Goal: Task Accomplishment & Management: Use online tool/utility

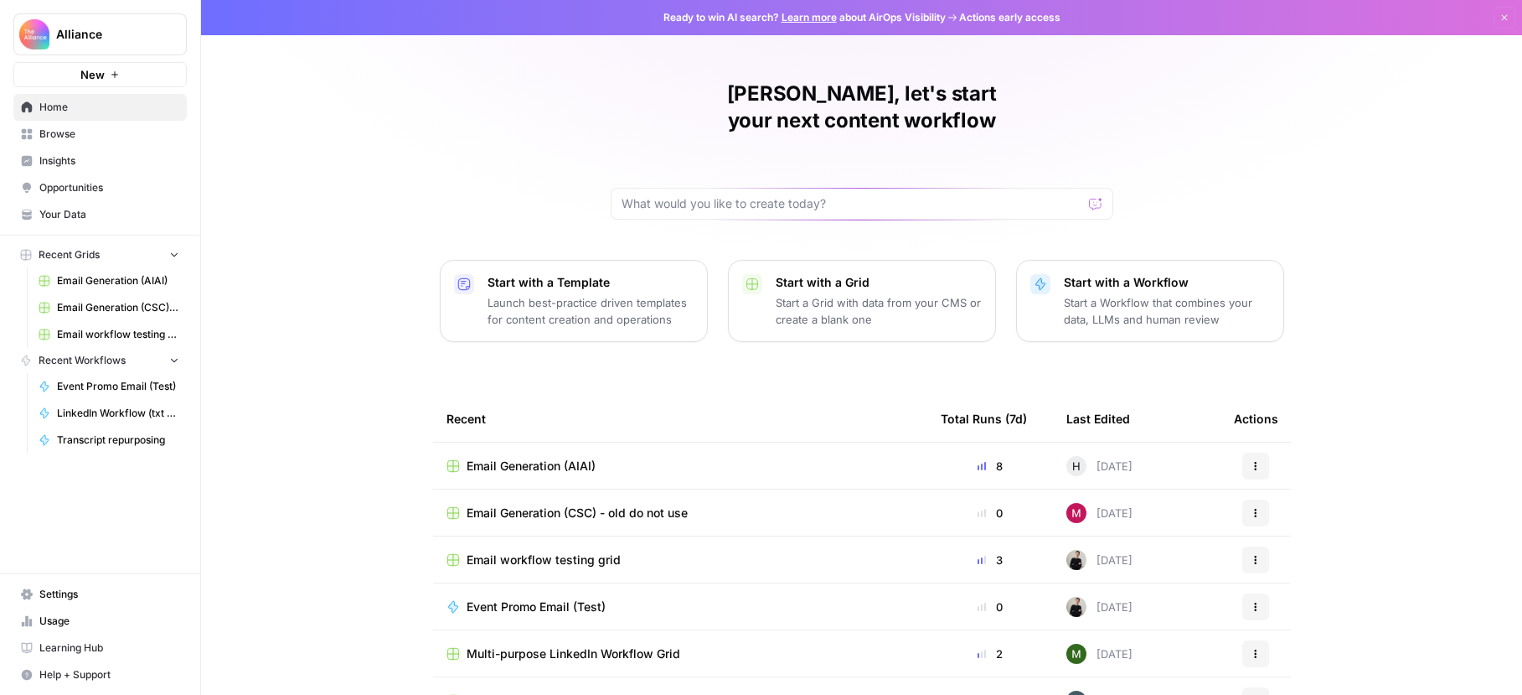
click at [85, 142] on link "Browse" at bounding box center [99, 134] width 173 height 27
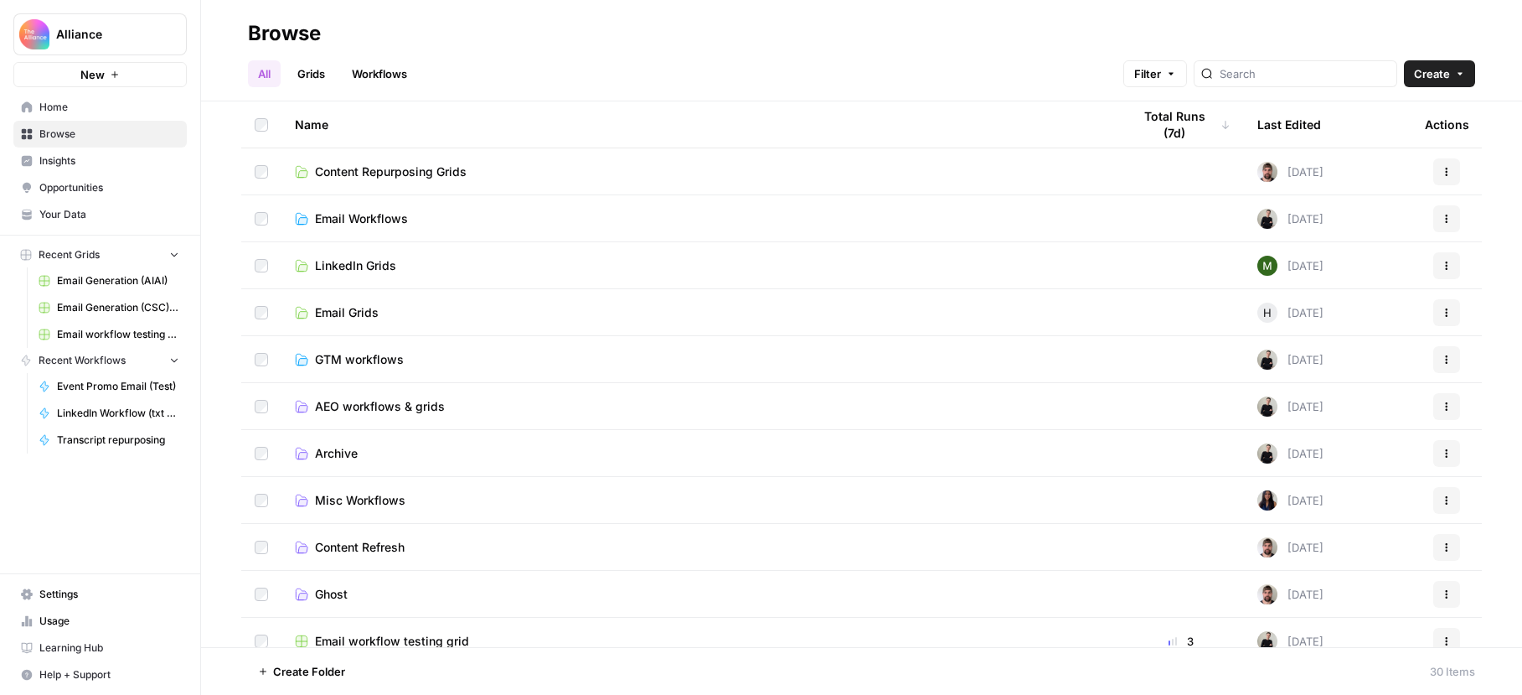
click at [321, 73] on link "Grids" at bounding box center [311, 73] width 48 height 27
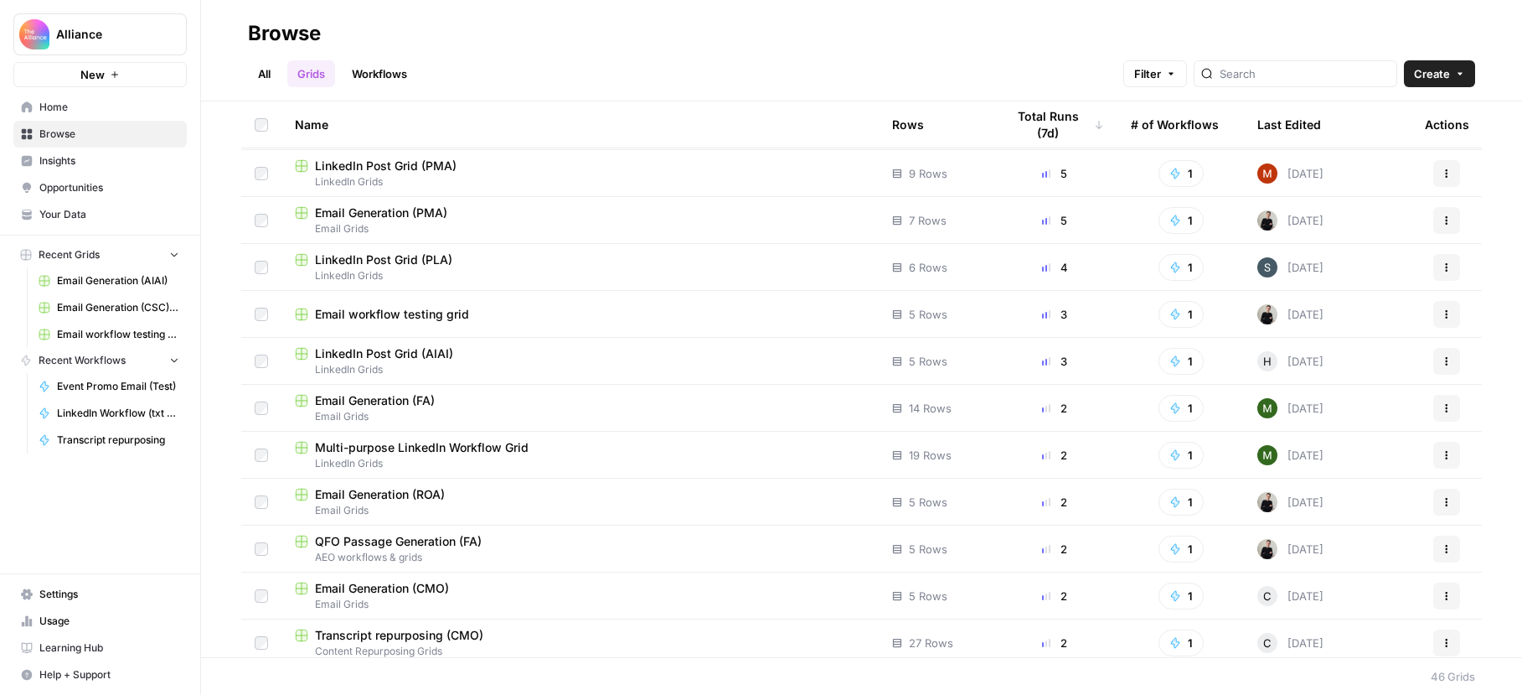
scroll to position [276, 0]
click at [414, 497] on span "Email Generation (ROA)" at bounding box center [380, 497] width 130 height 17
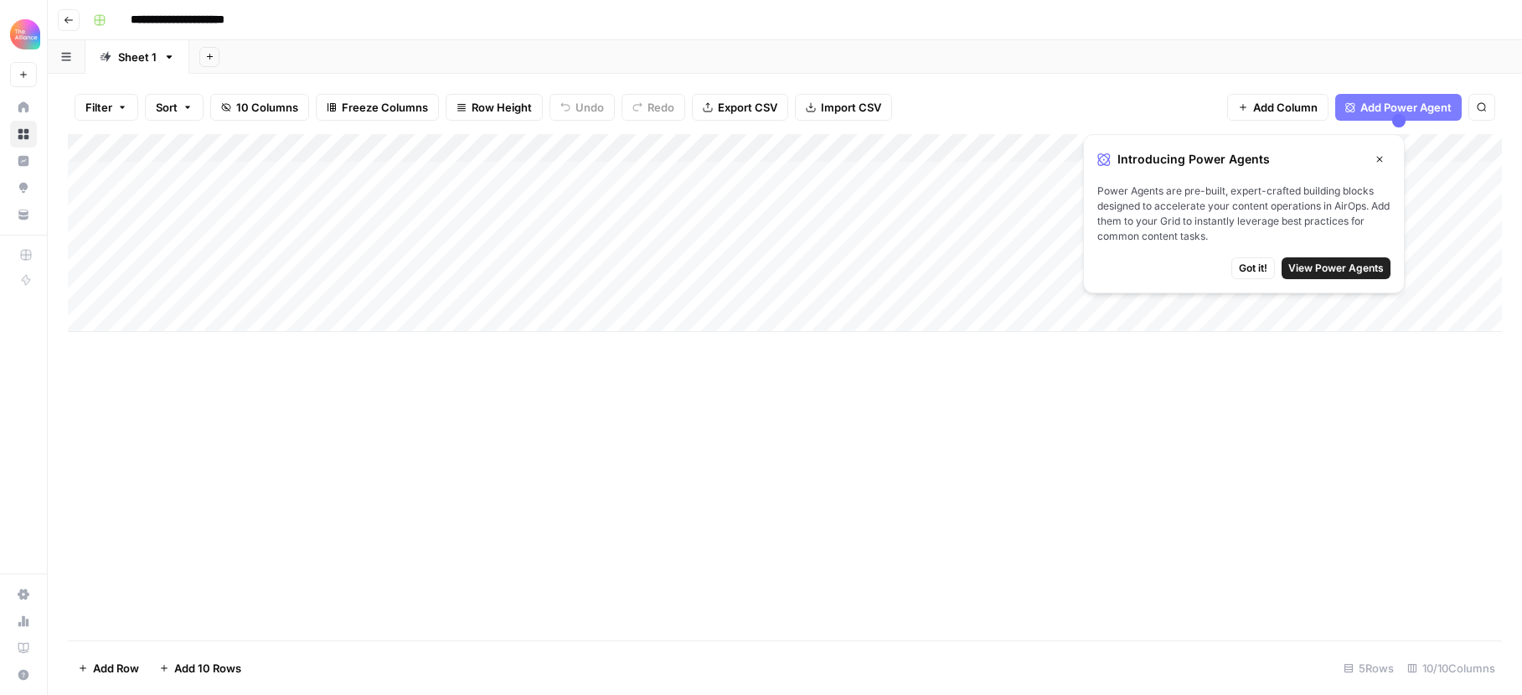
click at [214, 225] on div "Add Column" at bounding box center [785, 233] width 1434 height 198
click at [242, 237] on div "Add Column" at bounding box center [785, 233] width 1434 height 198
type textarea "**********"
click at [447, 226] on div "Add Column" at bounding box center [785, 233] width 1434 height 198
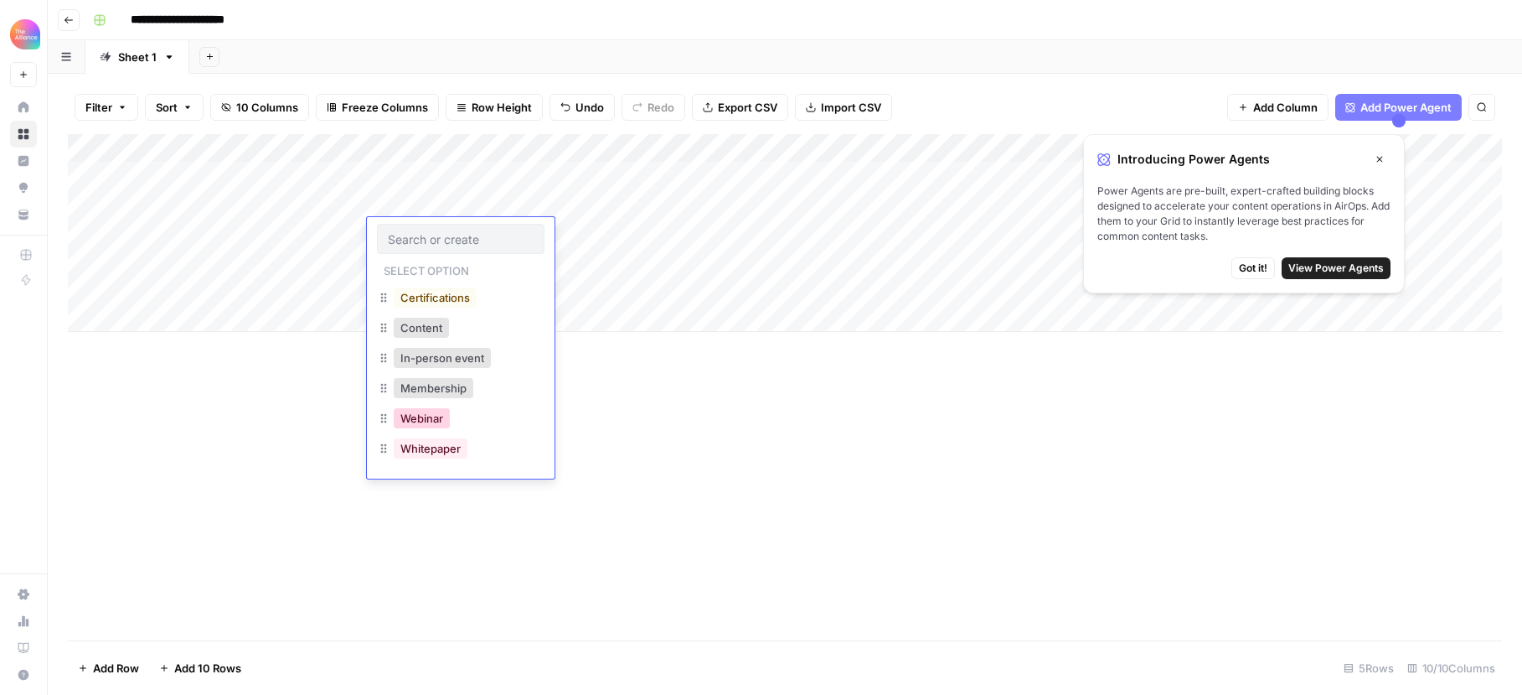
click at [441, 409] on button "Webinar" at bounding box center [422, 418] width 56 height 20
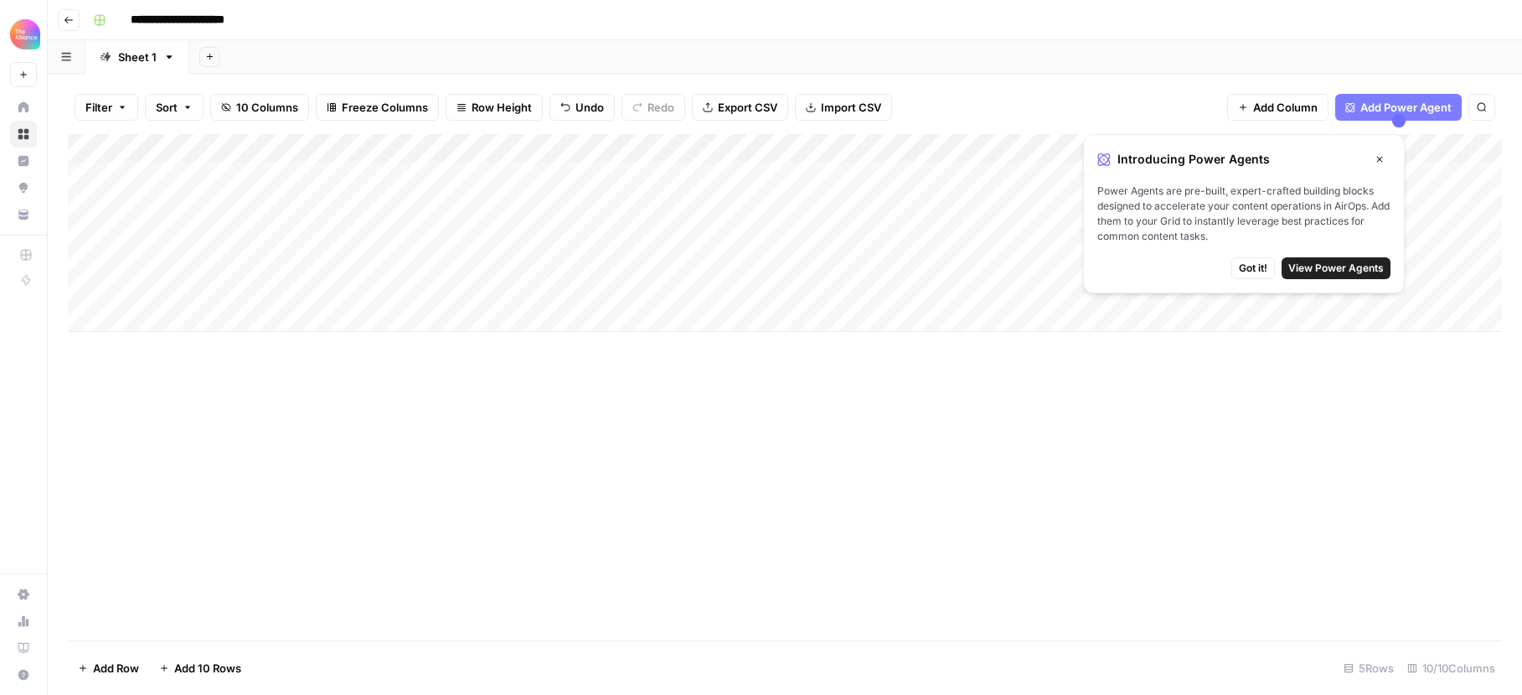
click at [577, 235] on div "Add Column" at bounding box center [785, 233] width 1434 height 198
click at [576, 235] on div "Add Column" at bounding box center [785, 233] width 1434 height 198
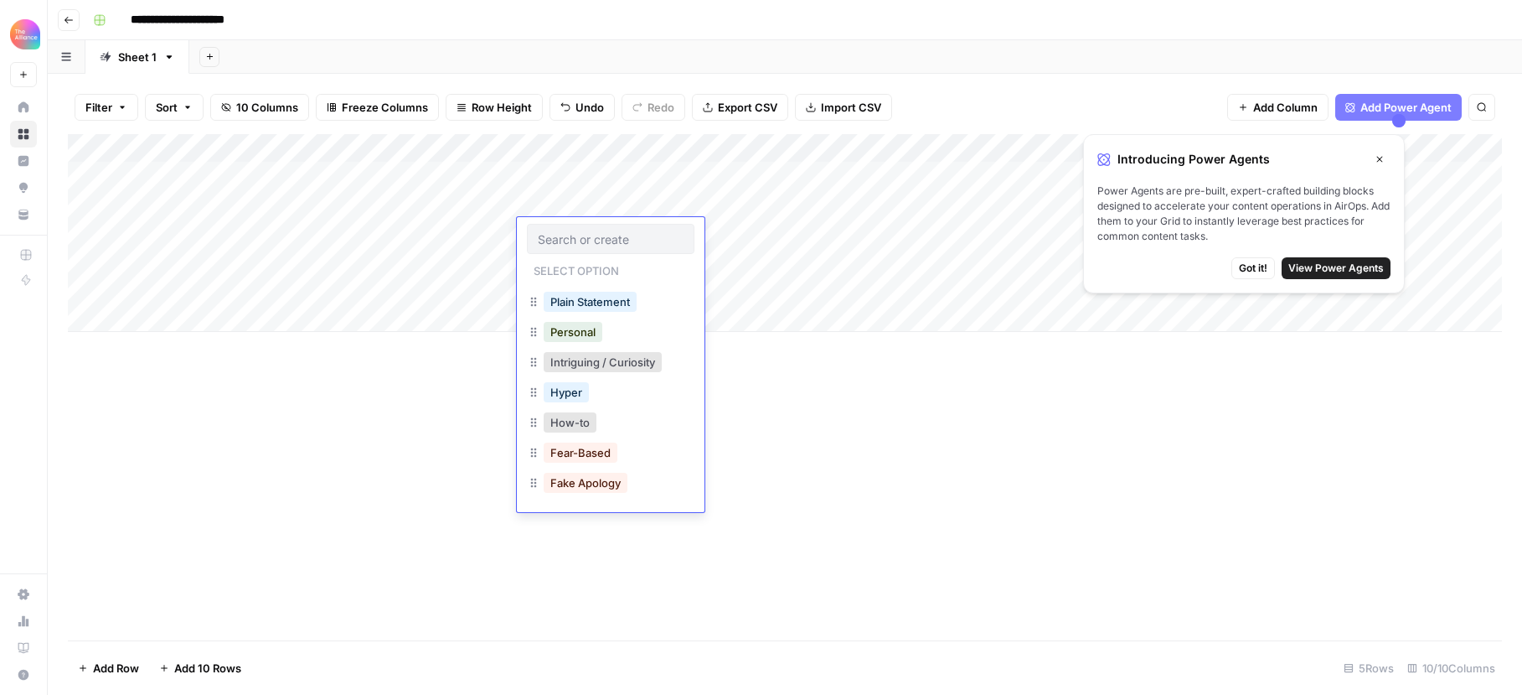
scroll to position [214, 0]
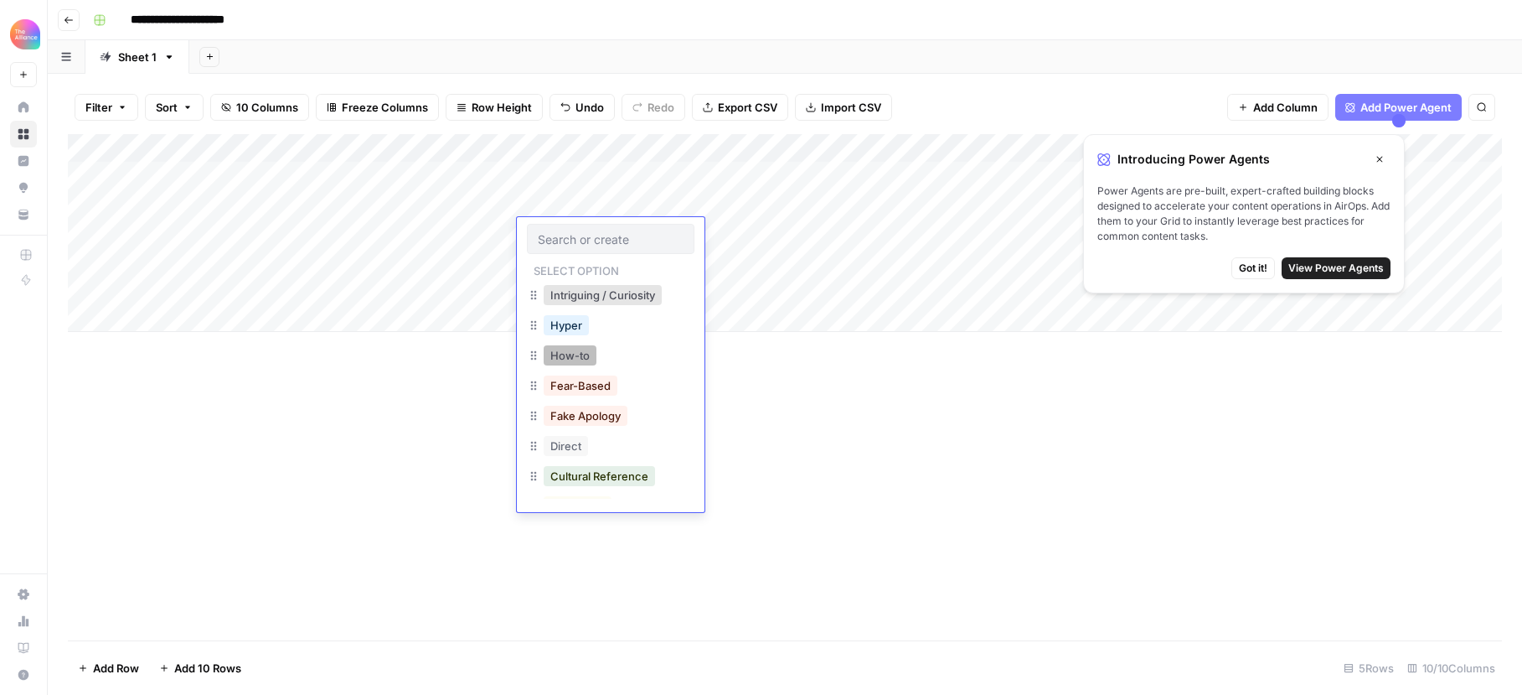
click at [570, 350] on button "How-to" at bounding box center [570, 355] width 53 height 20
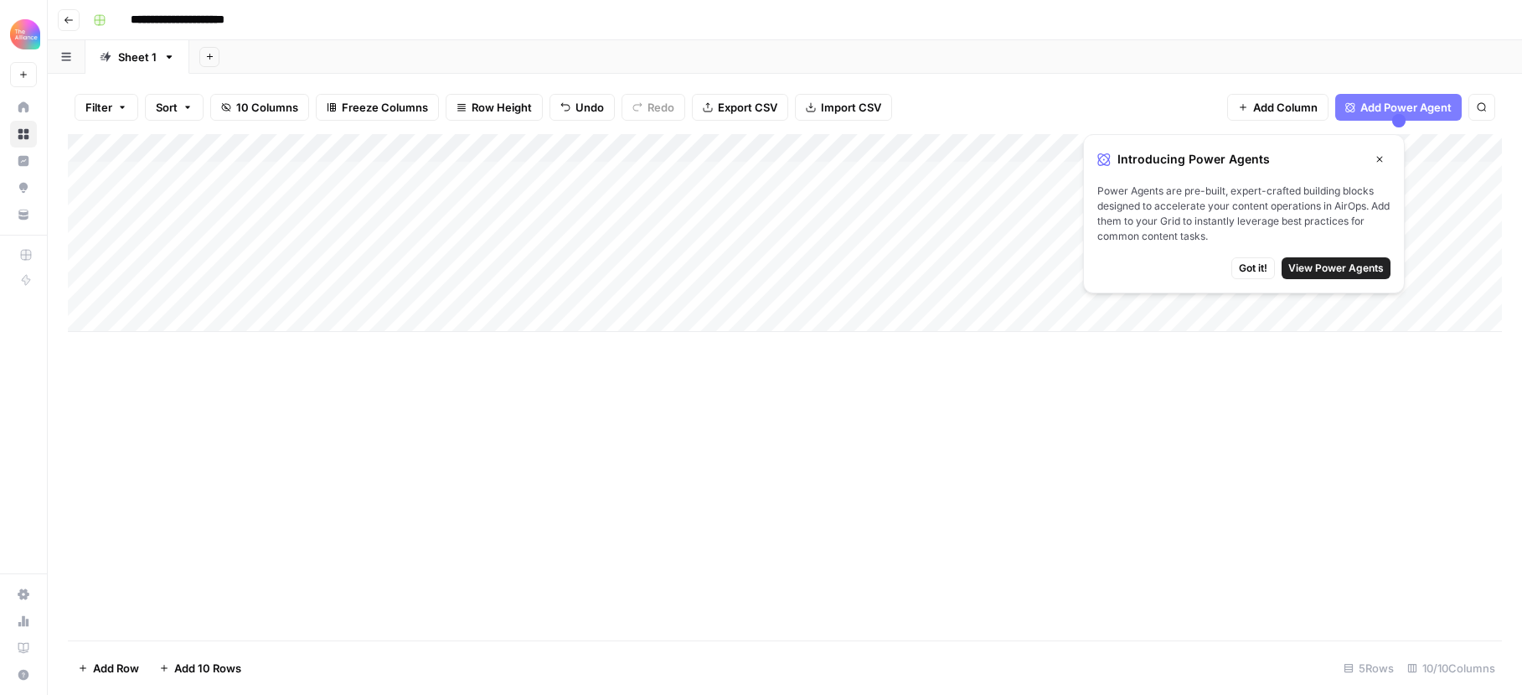
click at [778, 234] on div "Add Column" at bounding box center [785, 233] width 1434 height 198
click at [765, 233] on div "Add Column" at bounding box center [785, 233] width 1434 height 198
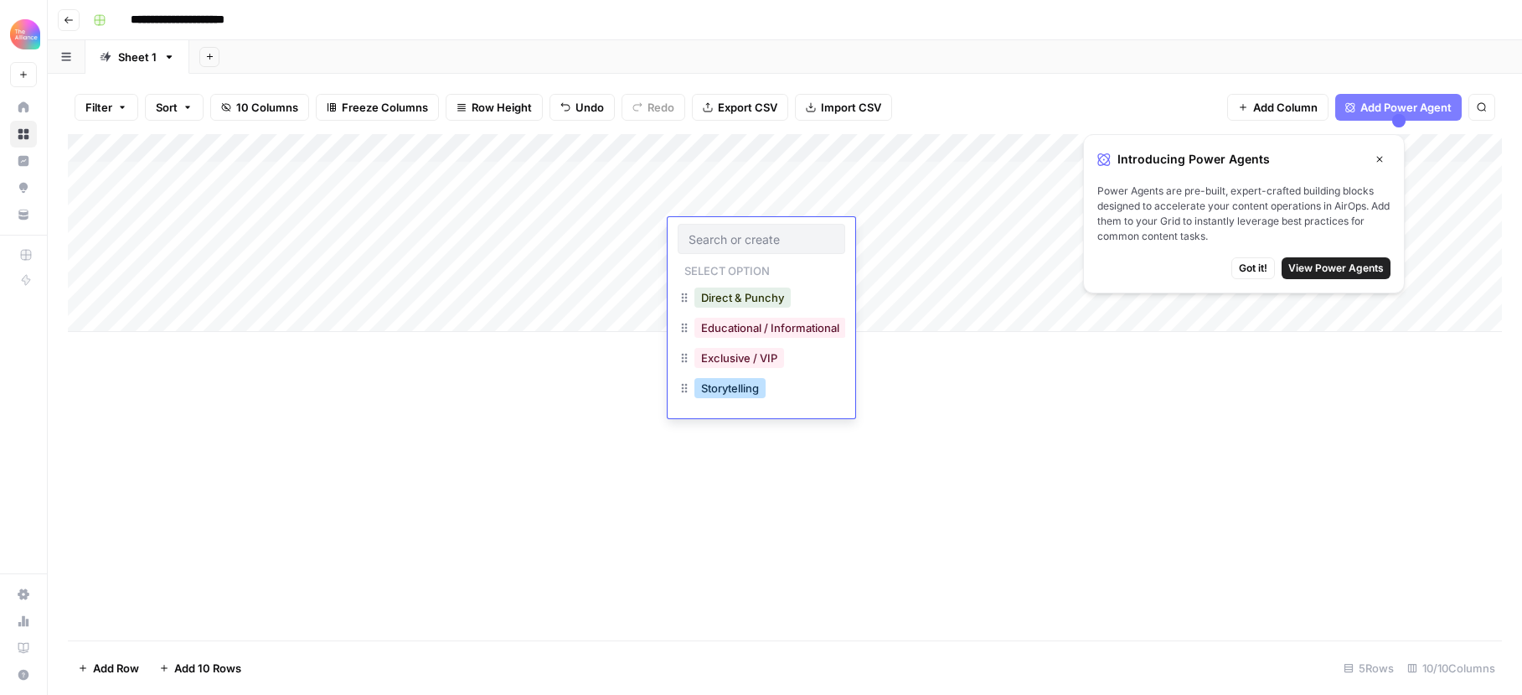
click at [754, 388] on button "Storytelling" at bounding box center [730, 388] width 71 height 20
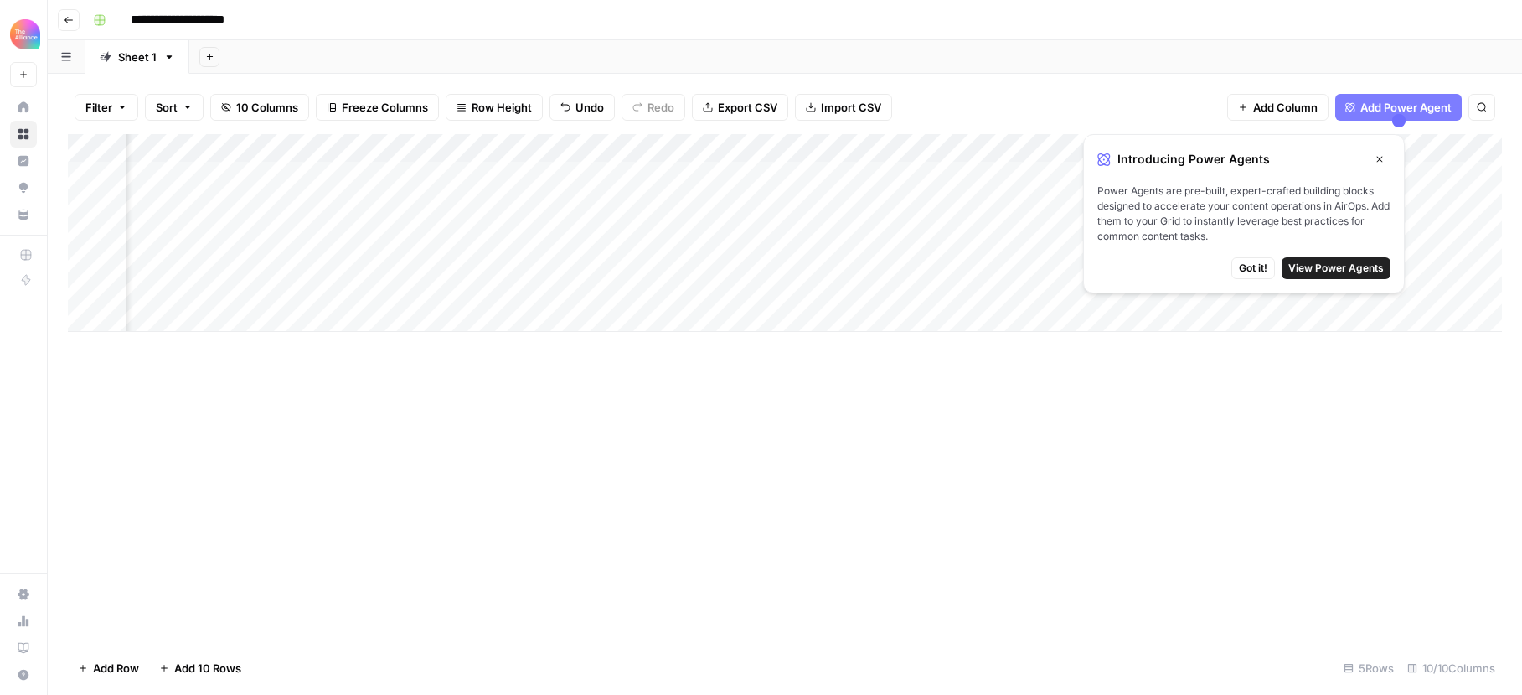
scroll to position [0, 78]
click at [828, 232] on div "Add Column" at bounding box center [785, 233] width 1434 height 198
click at [818, 226] on div "Add Column" at bounding box center [785, 233] width 1434 height 198
click at [818, 226] on textarea at bounding box center [875, 233] width 268 height 23
type textarea "**********"
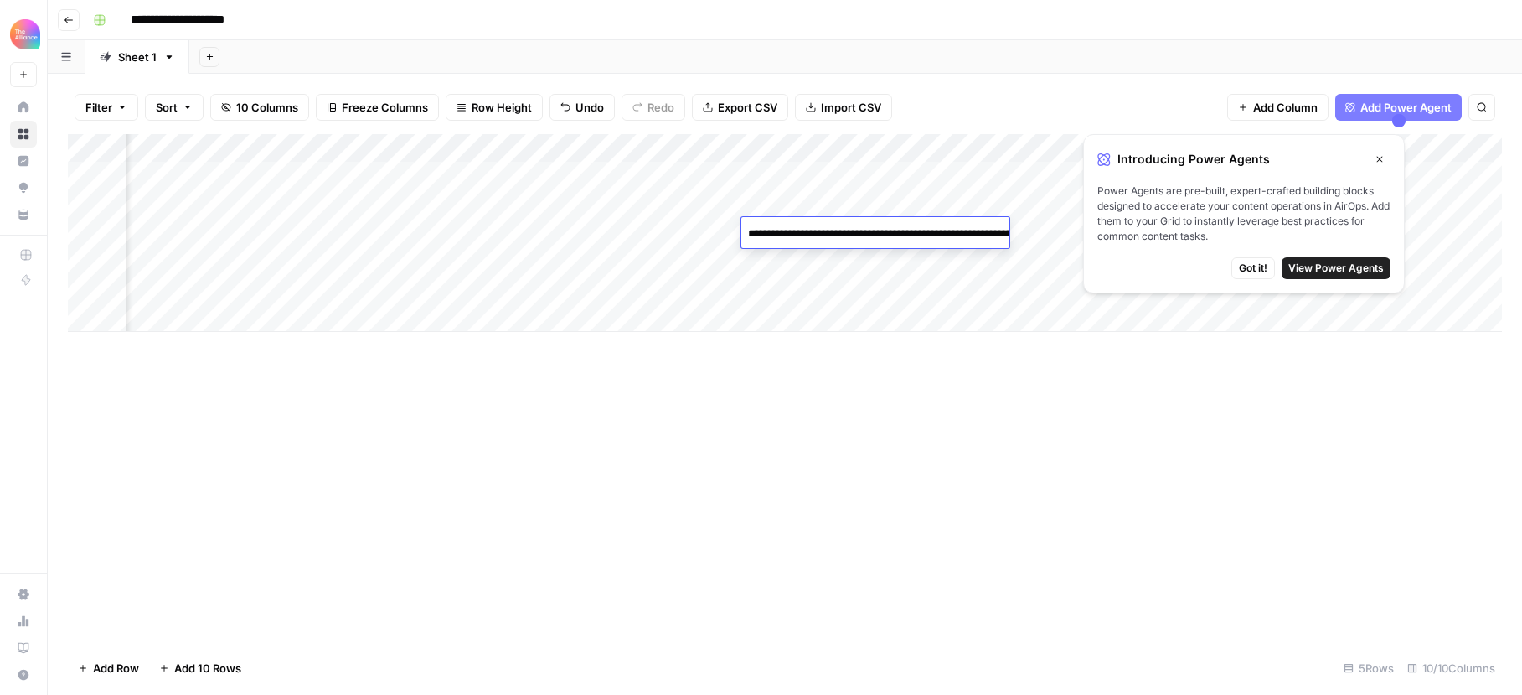
click at [1255, 269] on span "Got it!" at bounding box center [1253, 268] width 28 height 15
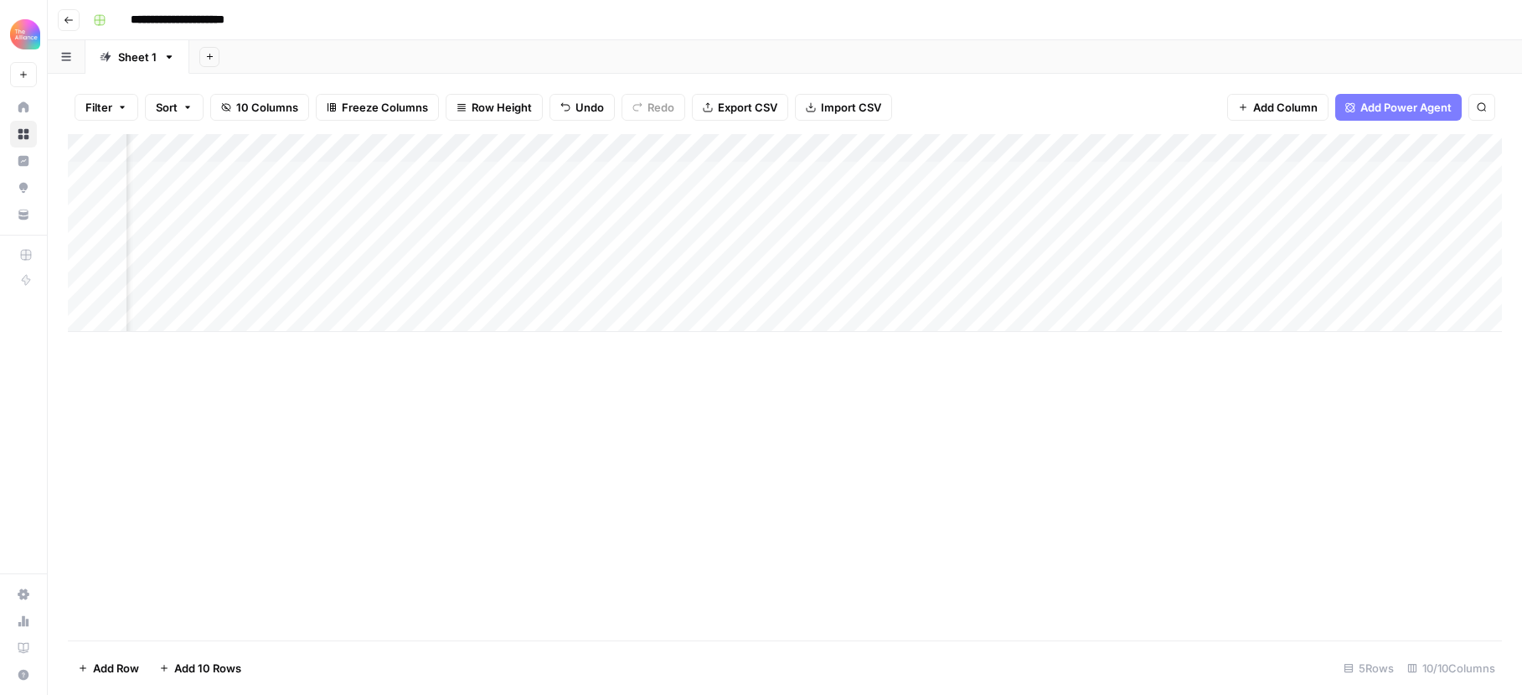
click at [1096, 228] on div "Add Column" at bounding box center [785, 233] width 1434 height 198
type textarea "**********"
click at [1356, 239] on div "Add Column" at bounding box center [785, 233] width 1434 height 198
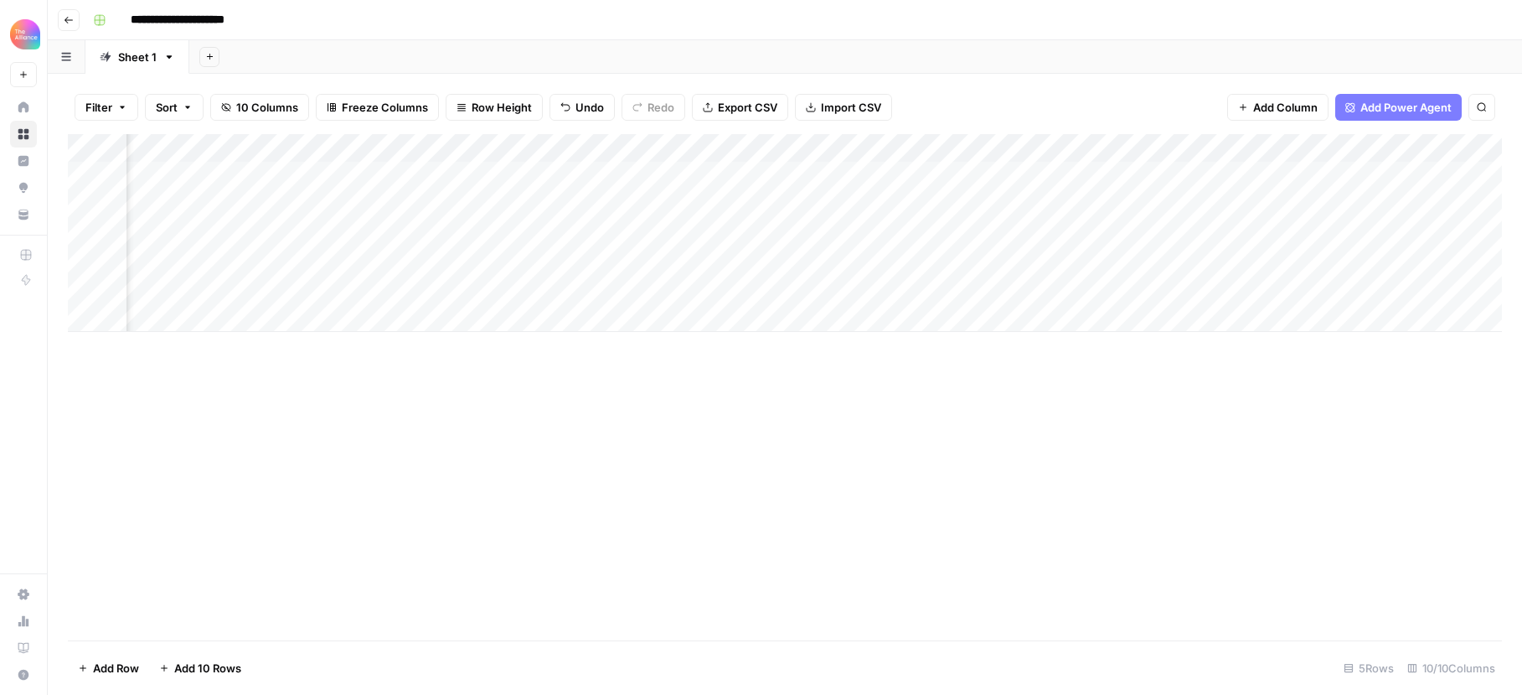
click at [911, 234] on div "Add Column" at bounding box center [785, 233] width 1434 height 198
click at [877, 299] on button "Value-led" at bounding box center [872, 297] width 63 height 20
click at [1061, 231] on div "Add Column" at bounding box center [785, 233] width 1434 height 198
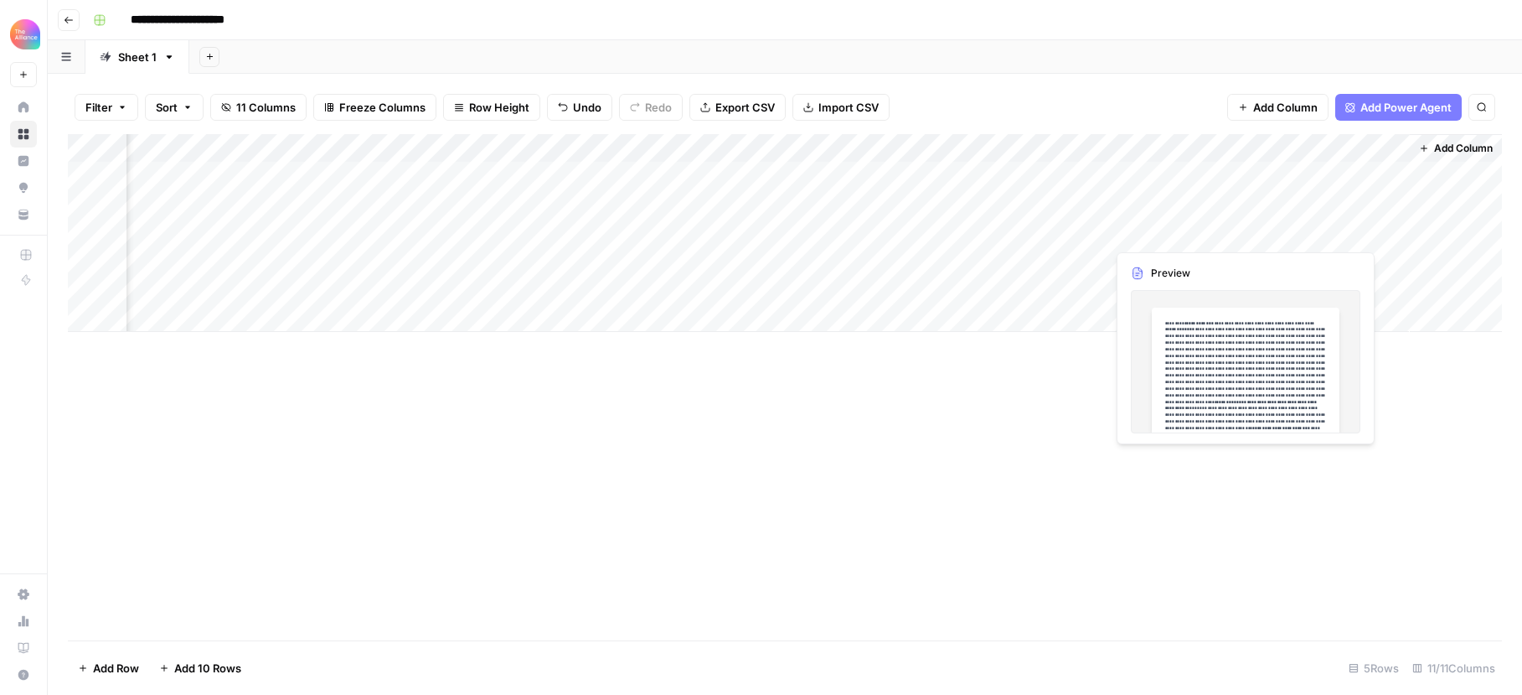
click at [1198, 234] on div "Add Column" at bounding box center [785, 233] width 1434 height 198
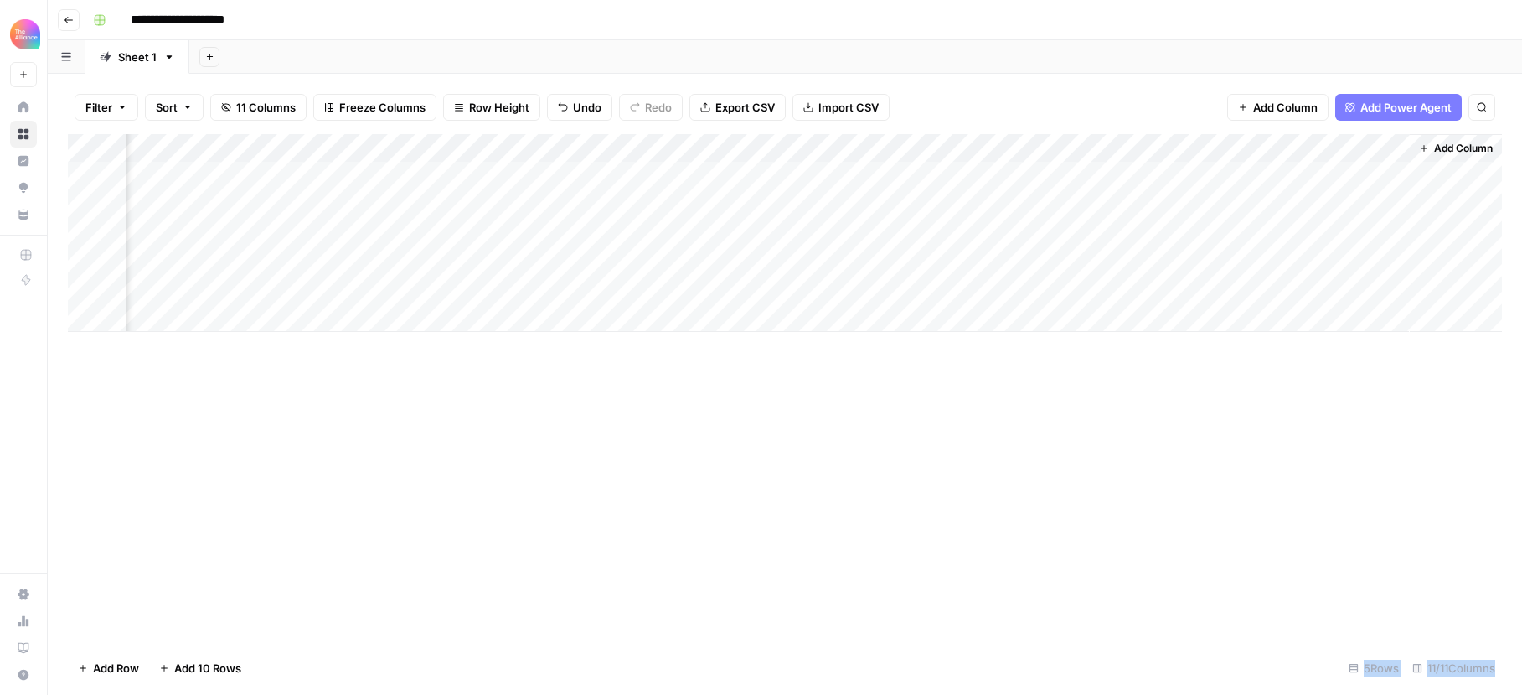
click at [1198, 234] on div at bounding box center [1182, 232] width 153 height 31
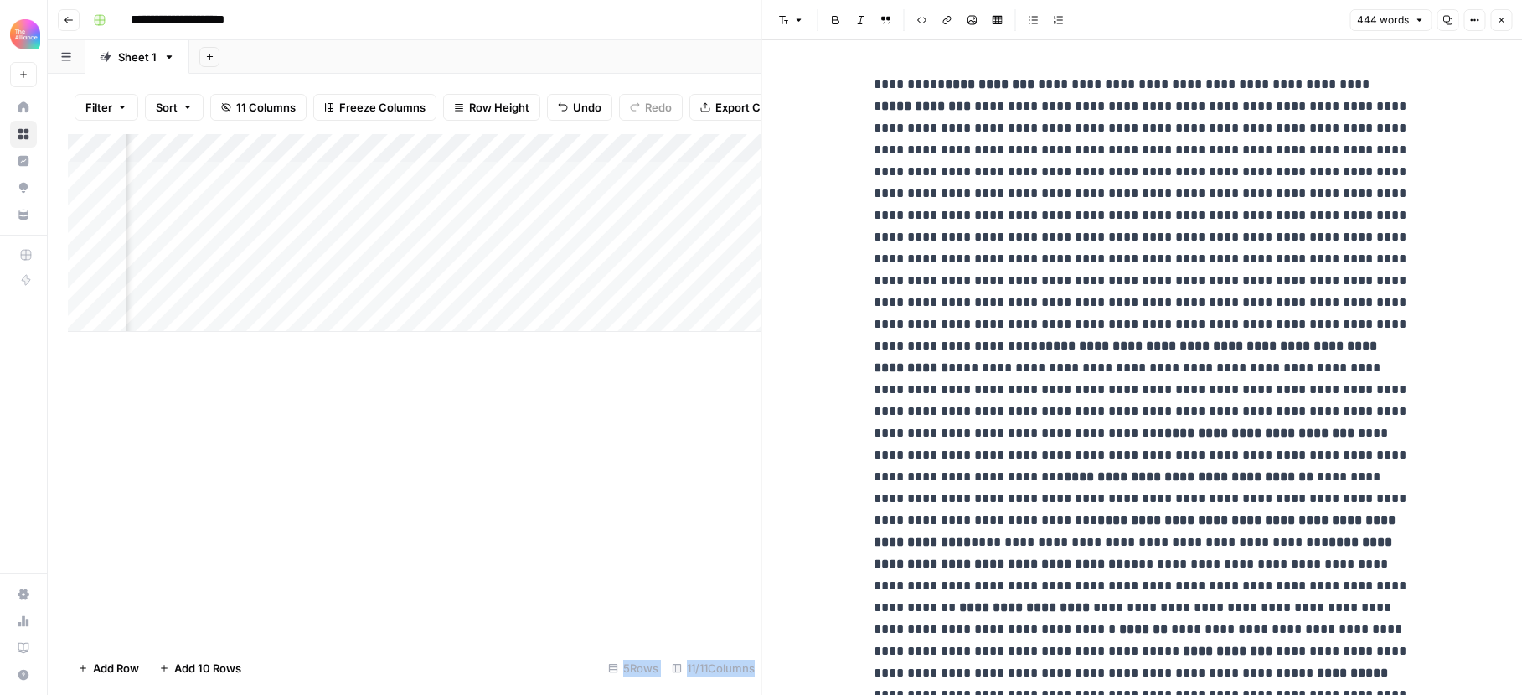
click at [1501, 23] on icon "button" at bounding box center [1501, 20] width 10 height 10
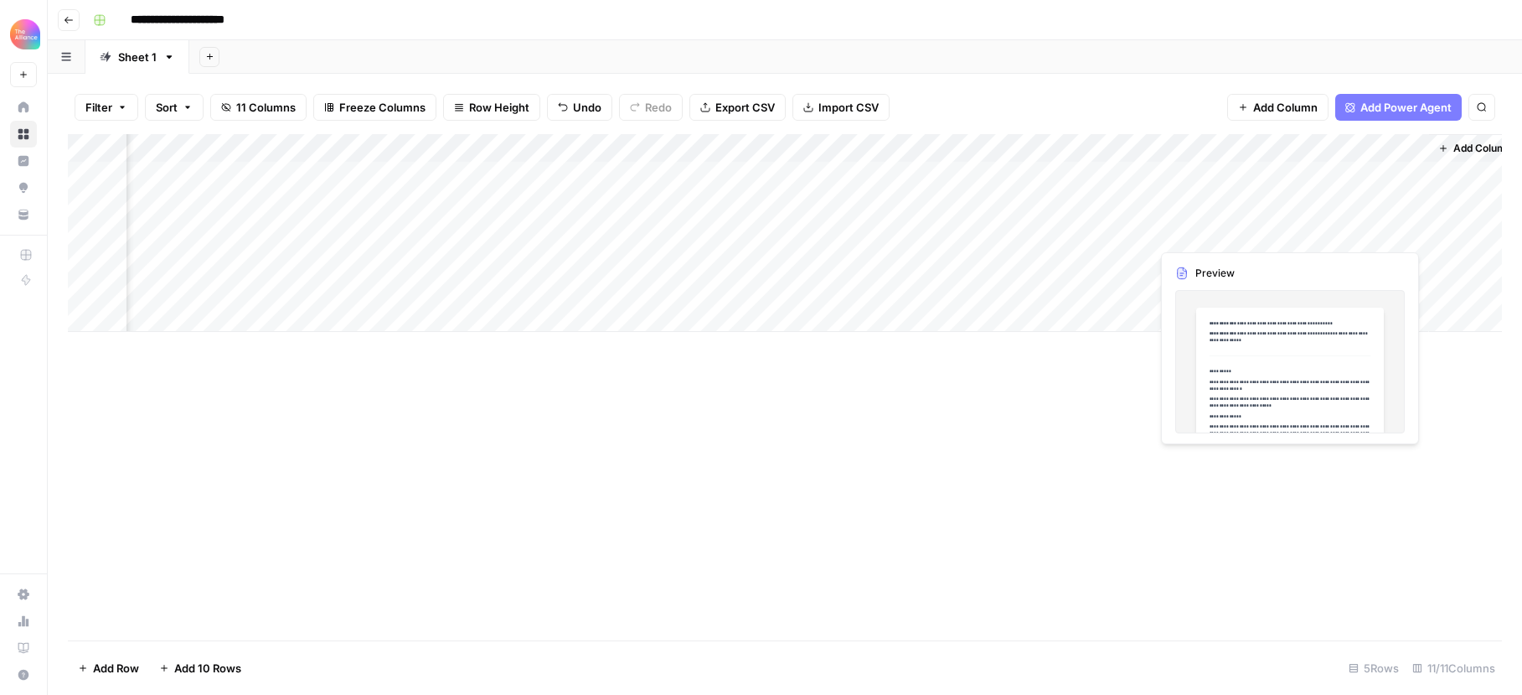
click at [1314, 235] on div "Add Column" at bounding box center [785, 233] width 1434 height 198
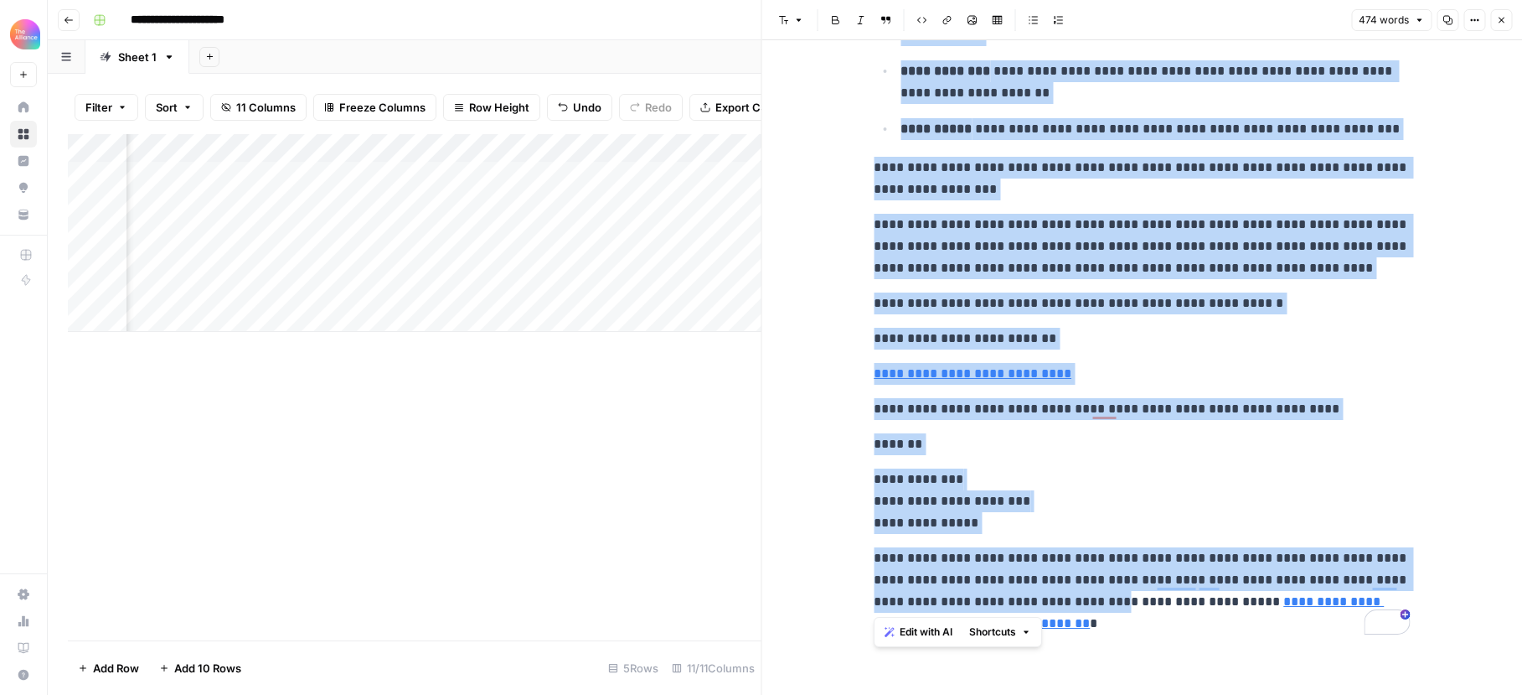
scroll to position [1139, 0]
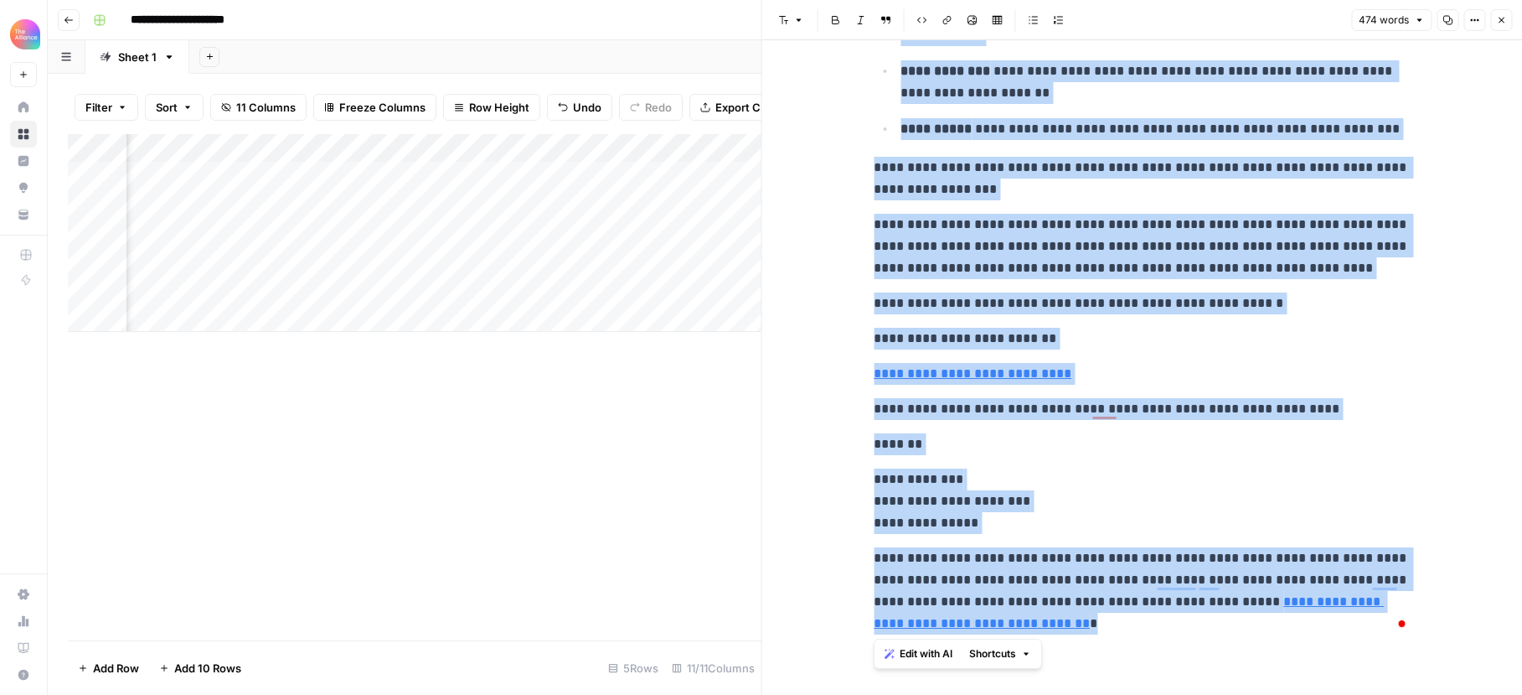
drag, startPoint x: 876, startPoint y: 276, endPoint x: 1096, endPoint y: 618, distance: 406.2
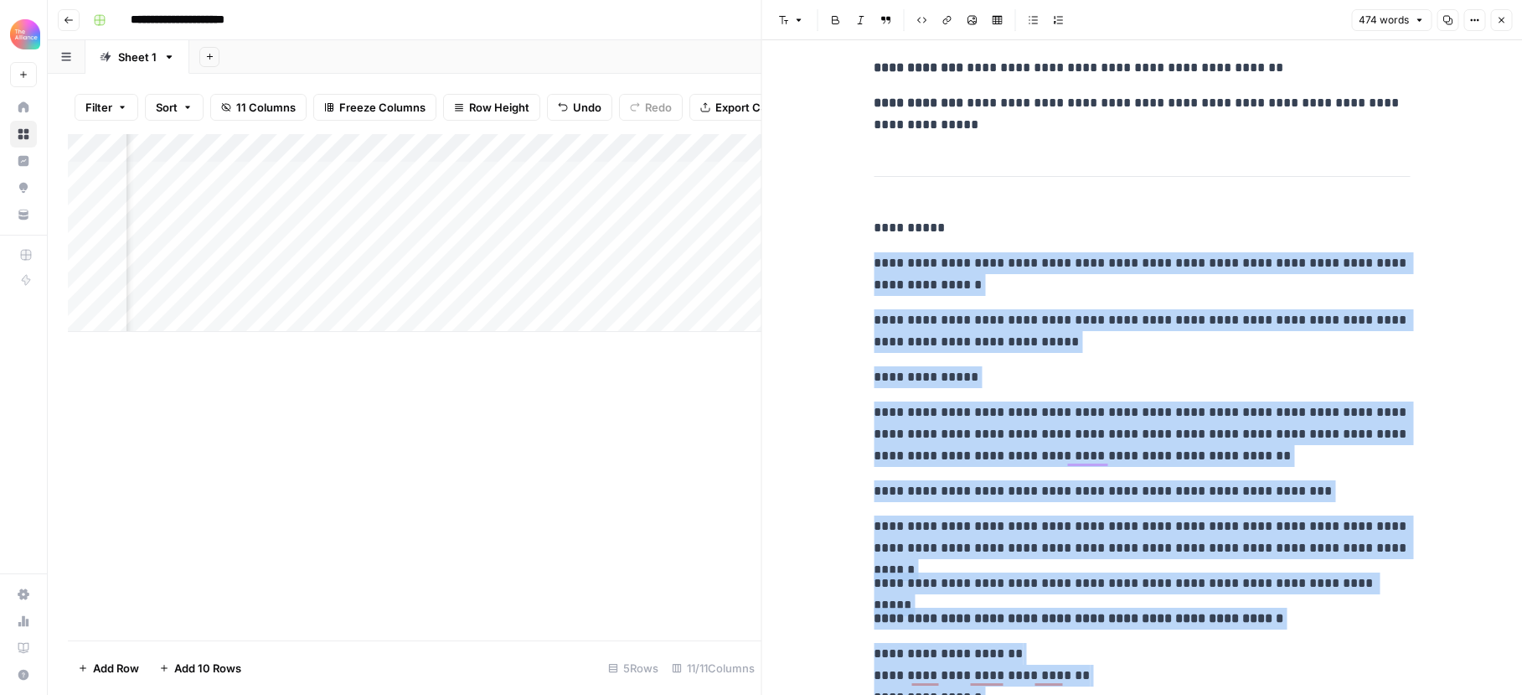
scroll to position [0, 0]
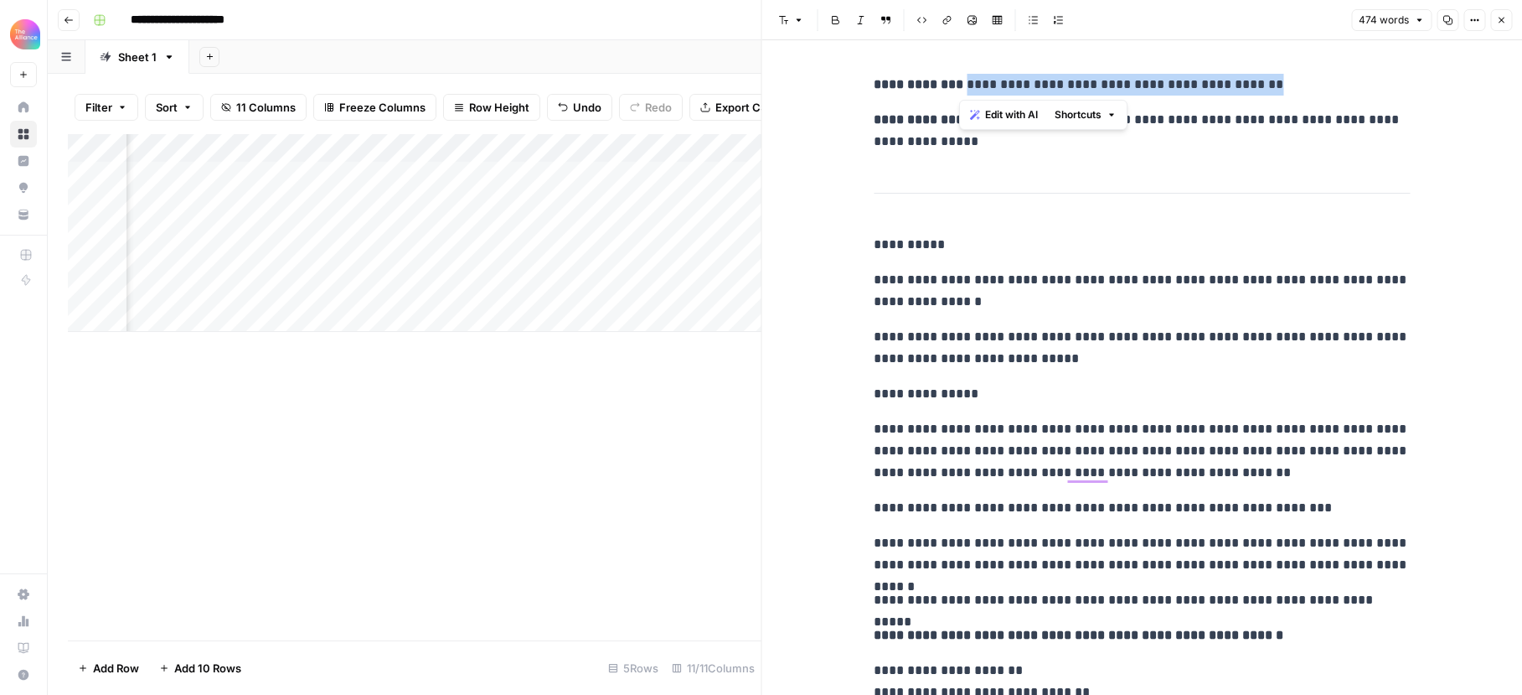
drag, startPoint x: 1225, startPoint y: 88, endPoint x: 961, endPoint y: 84, distance: 263.9
click at [961, 84] on p "**********" at bounding box center [1142, 85] width 536 height 22
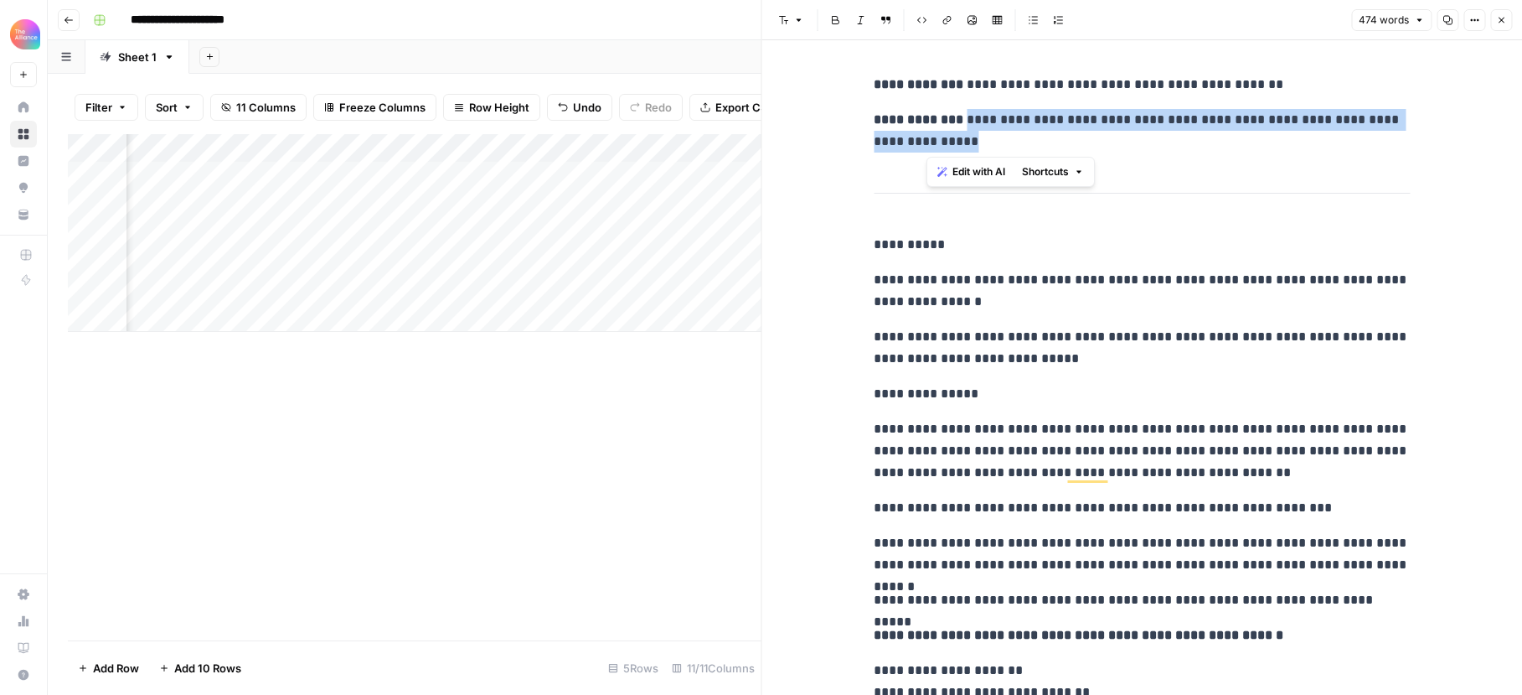
drag, startPoint x: 960, startPoint y: 147, endPoint x: 974, endPoint y: 126, distance: 24.9
click at [963, 124] on p "**********" at bounding box center [1142, 131] width 536 height 44
click at [1495, 27] on button "Close" at bounding box center [1501, 20] width 22 height 22
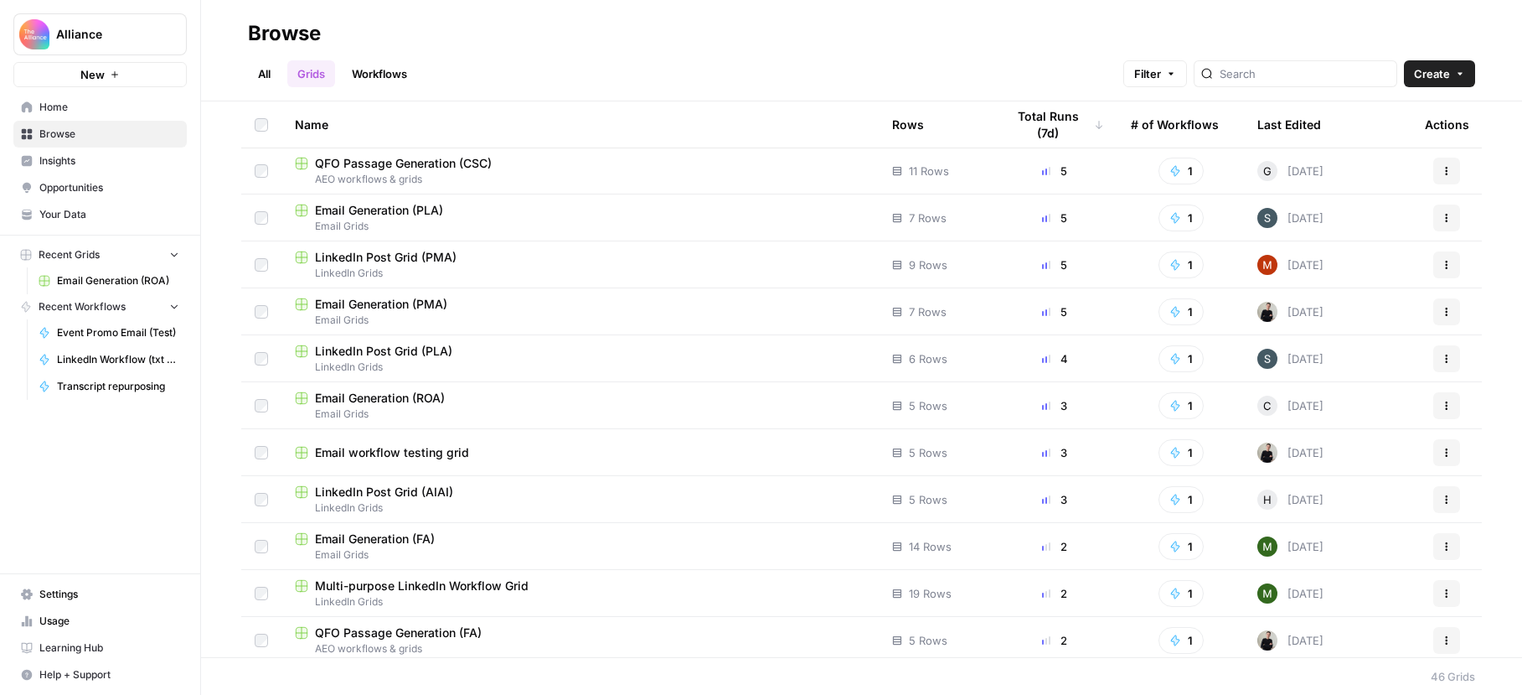
click at [425, 395] on span "Email Generation (ROA)" at bounding box center [380, 398] width 130 height 17
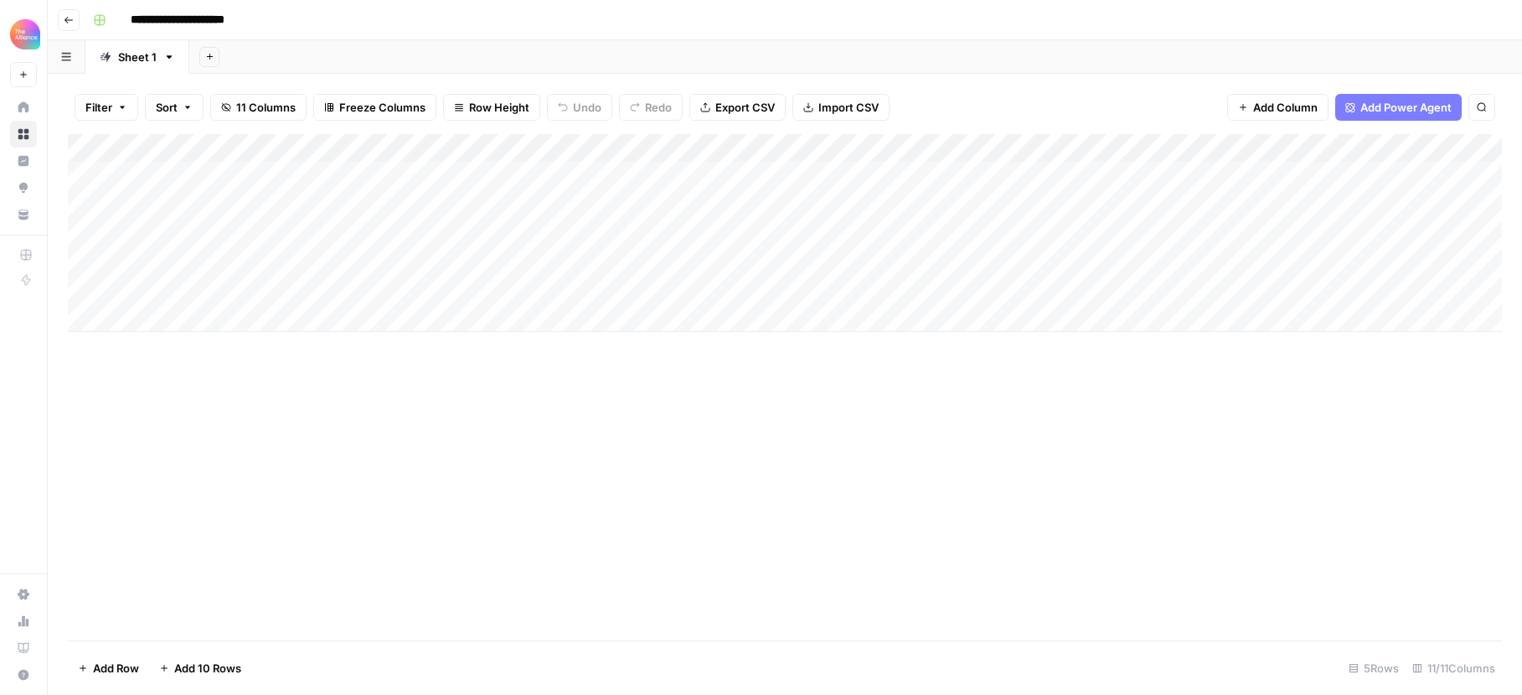
click at [298, 231] on div "Add Column" at bounding box center [785, 233] width 1434 height 198
click at [302, 265] on div "Add Column" at bounding box center [785, 233] width 1434 height 198
click at [322, 262] on div "Add Column" at bounding box center [785, 233] width 1434 height 198
type textarea "**********"
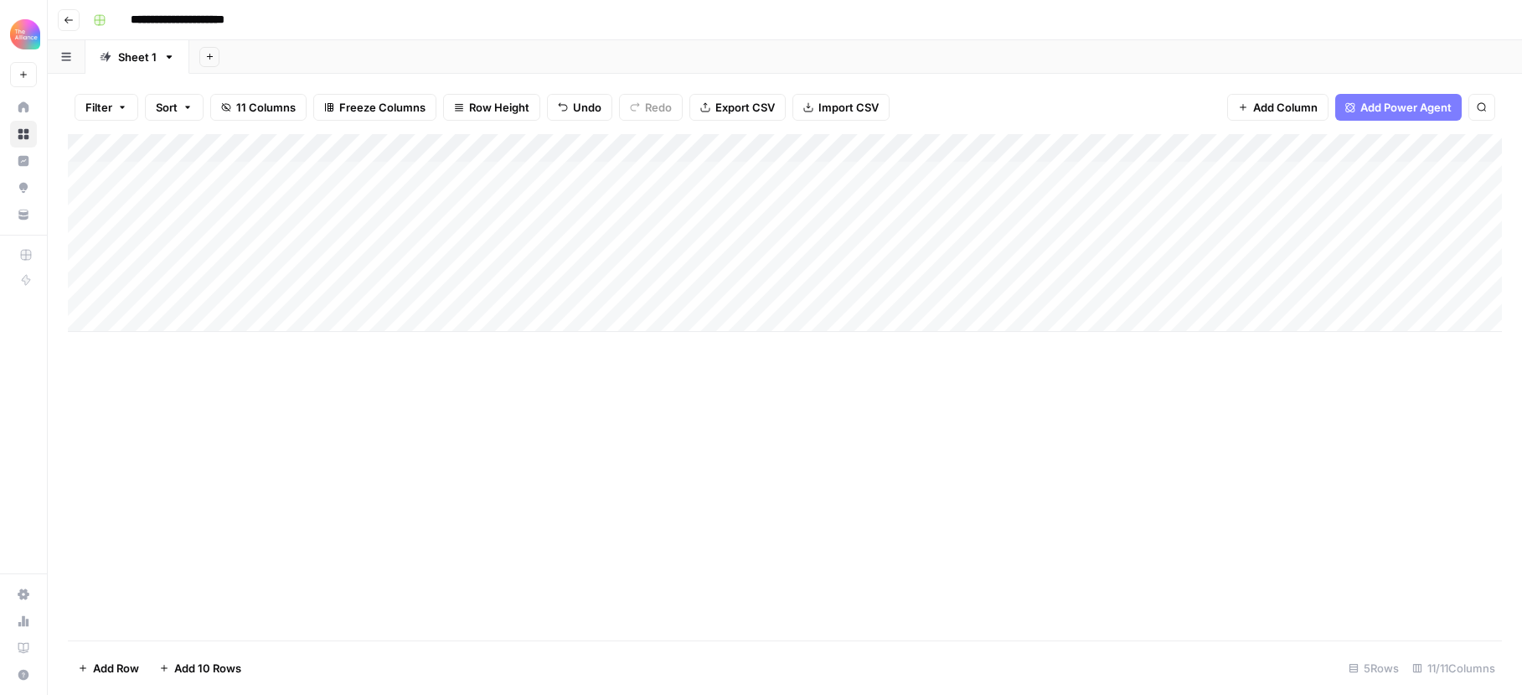
click at [446, 262] on div "Add Column" at bounding box center [785, 233] width 1434 height 198
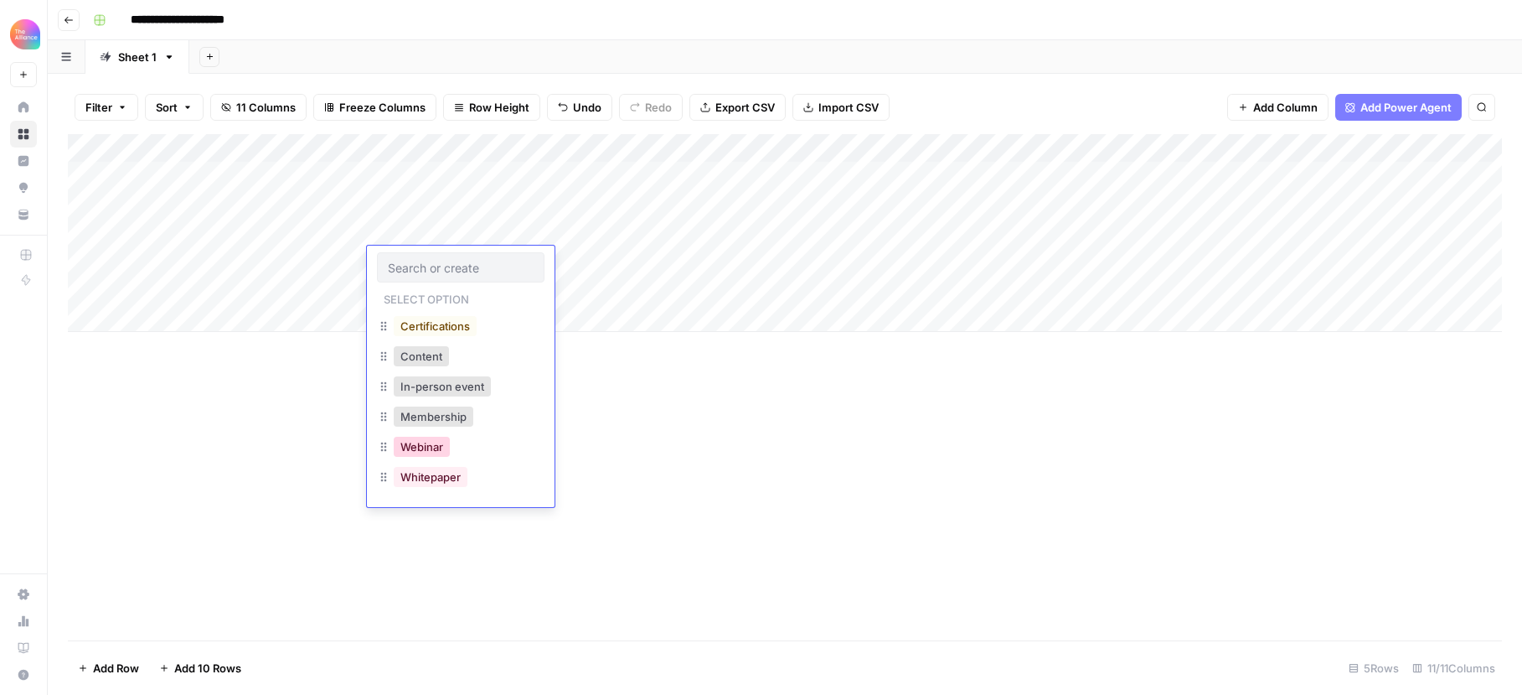
click at [431, 442] on button "Webinar" at bounding box center [422, 446] width 56 height 20
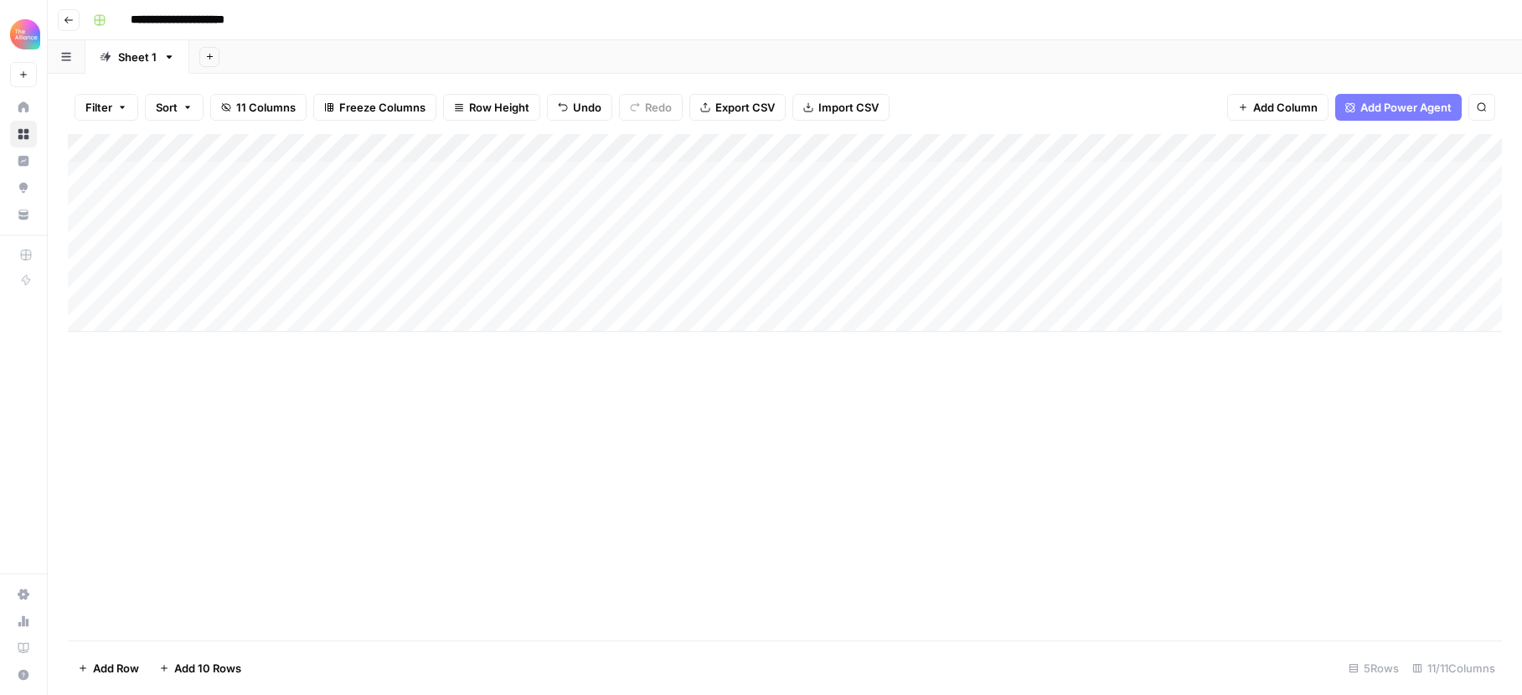
click at [604, 263] on div "Add Column" at bounding box center [785, 233] width 1434 height 198
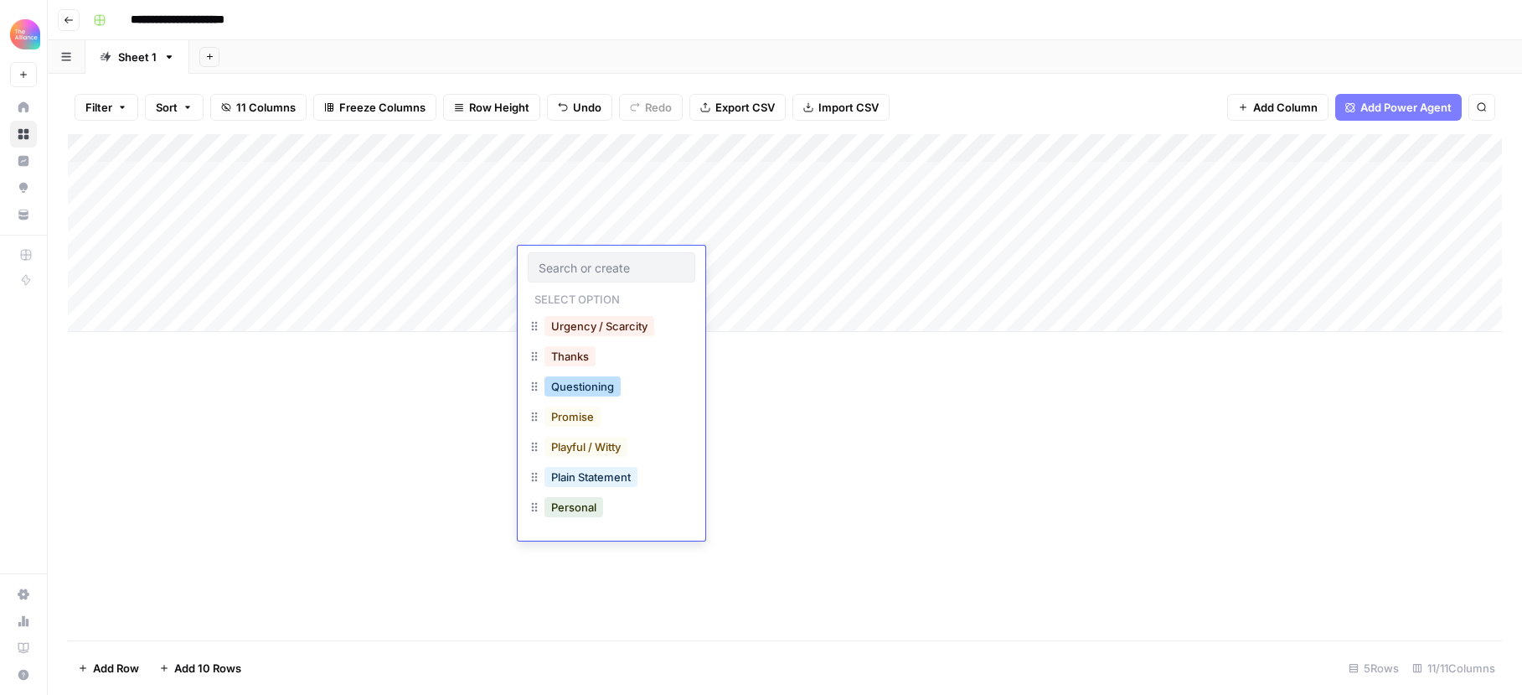
click at [599, 387] on button "Questioning" at bounding box center [583, 386] width 76 height 20
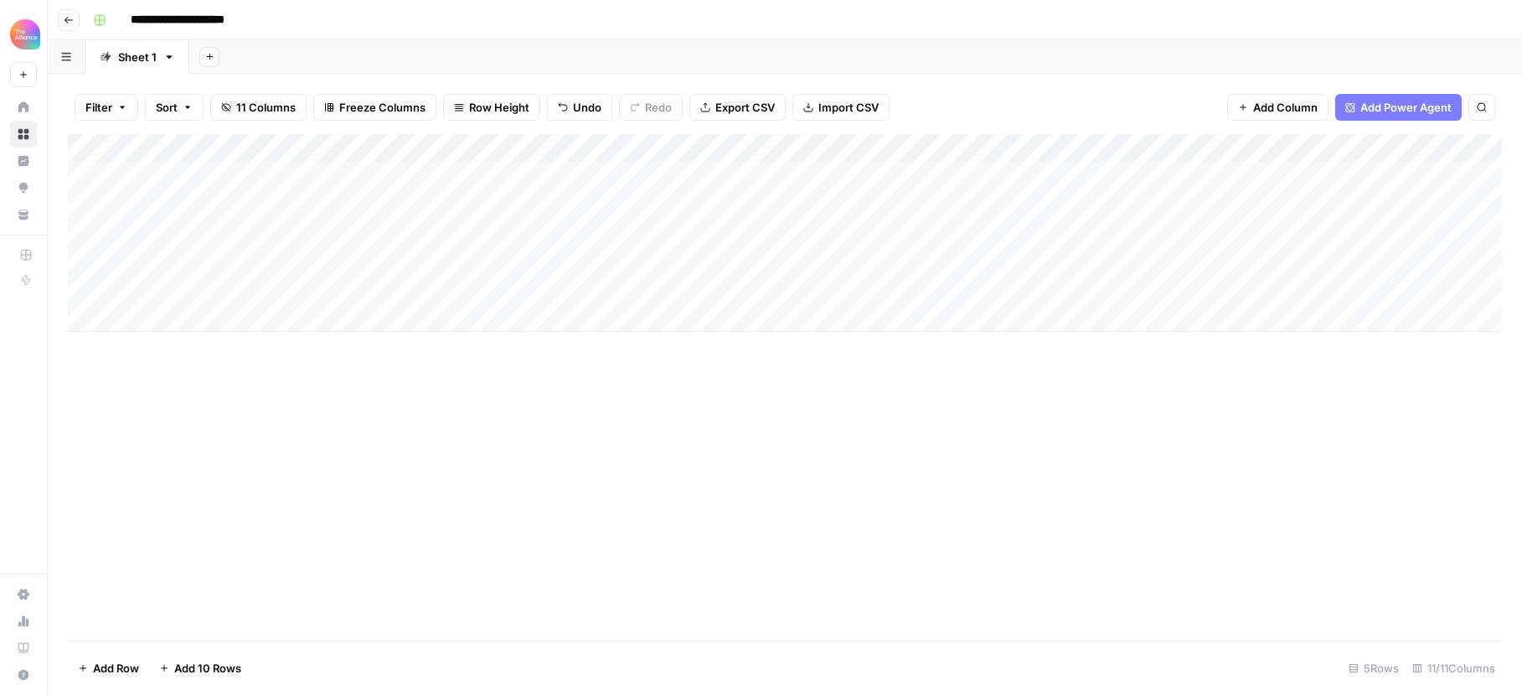
click at [723, 255] on div "Add Column" at bounding box center [785, 233] width 1434 height 198
click at [732, 259] on div "Add Column" at bounding box center [785, 233] width 1434 height 198
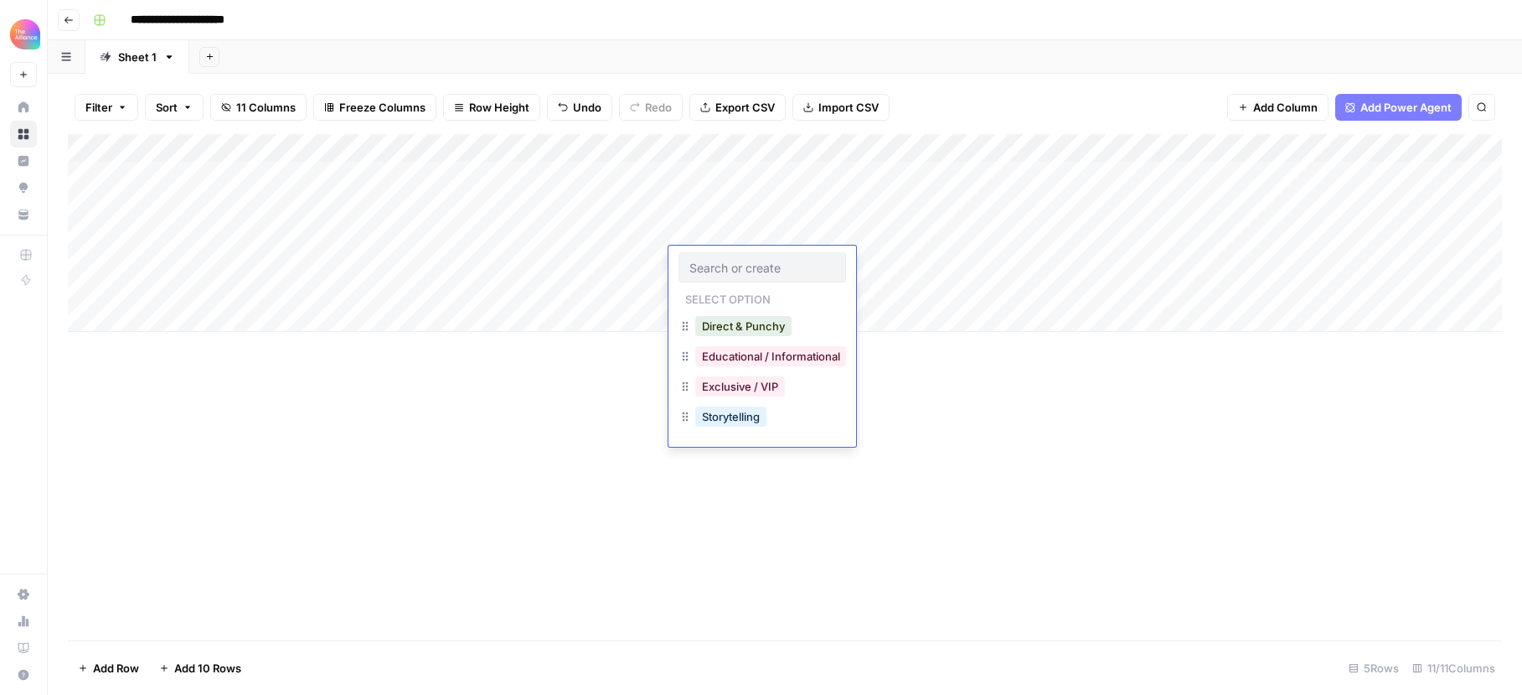
click at [732, 260] on input "text" at bounding box center [763, 267] width 146 height 15
click at [747, 411] on button "Storytelling" at bounding box center [730, 416] width 71 height 20
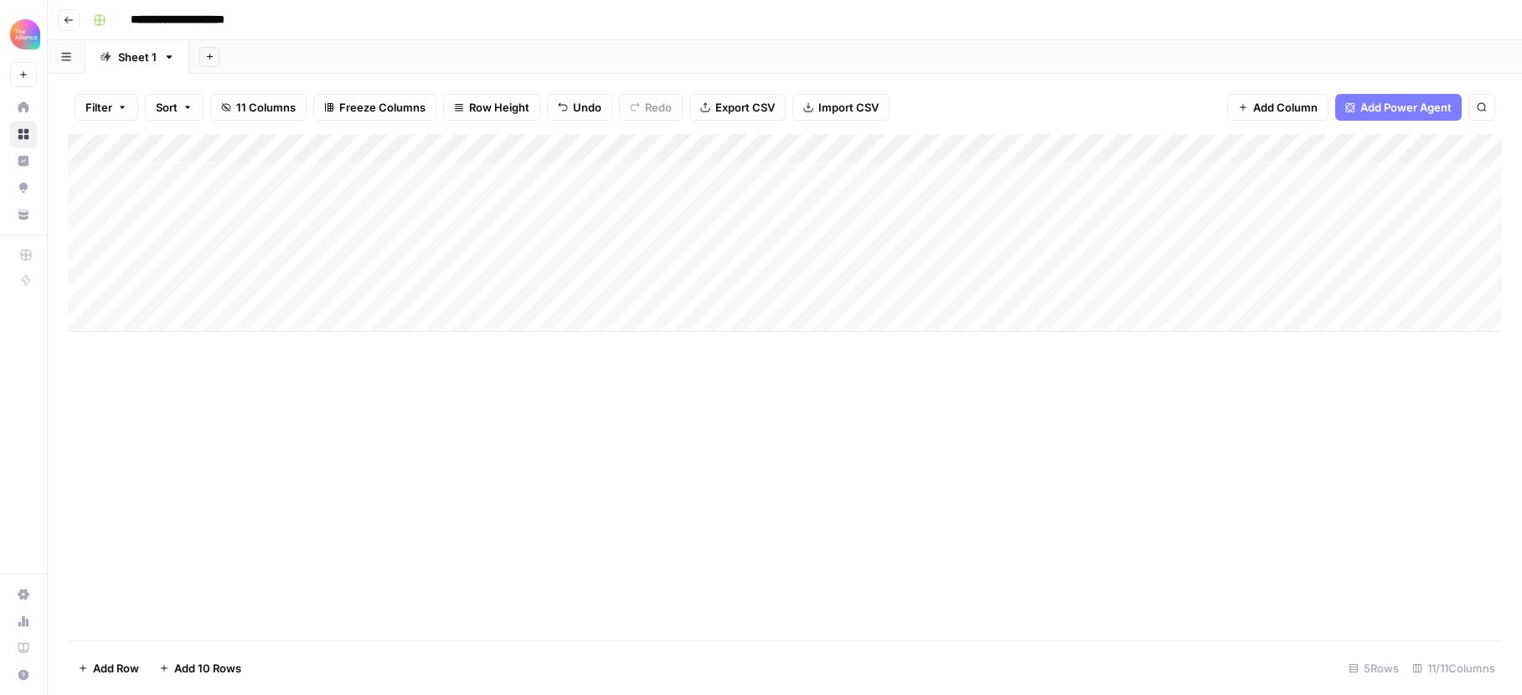
click at [906, 230] on div "Add Column" at bounding box center [785, 233] width 1434 height 198
click at [904, 267] on div "Add Column" at bounding box center [785, 233] width 1434 height 198
click at [896, 258] on div "Add Column" at bounding box center [785, 233] width 1434 height 198
click at [896, 258] on textarea at bounding box center [953, 261] width 268 height 23
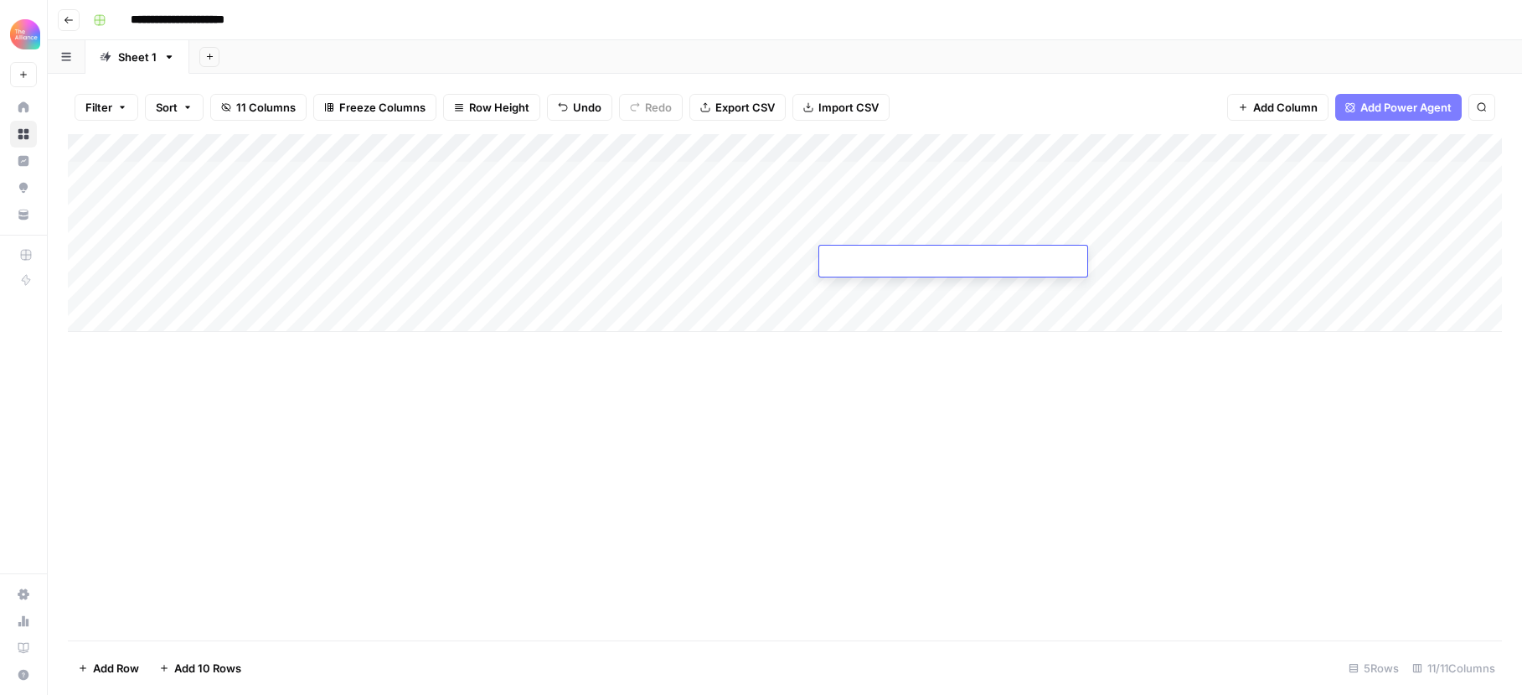
type textarea "**********"
click at [1139, 380] on div "Add Column" at bounding box center [785, 387] width 1434 height 506
click at [1116, 262] on div "Add Column" at bounding box center [785, 233] width 1434 height 198
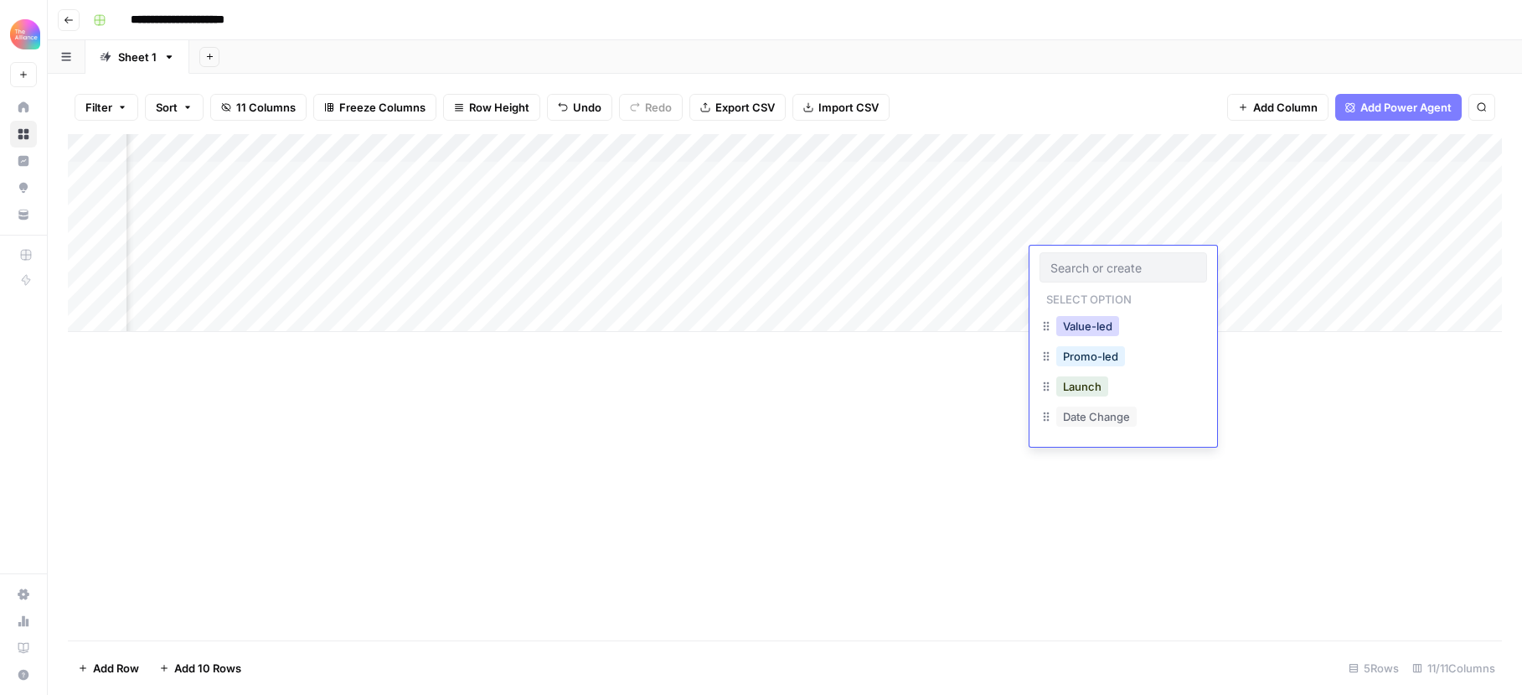
click at [1106, 323] on button "Value-led" at bounding box center [1087, 326] width 63 height 20
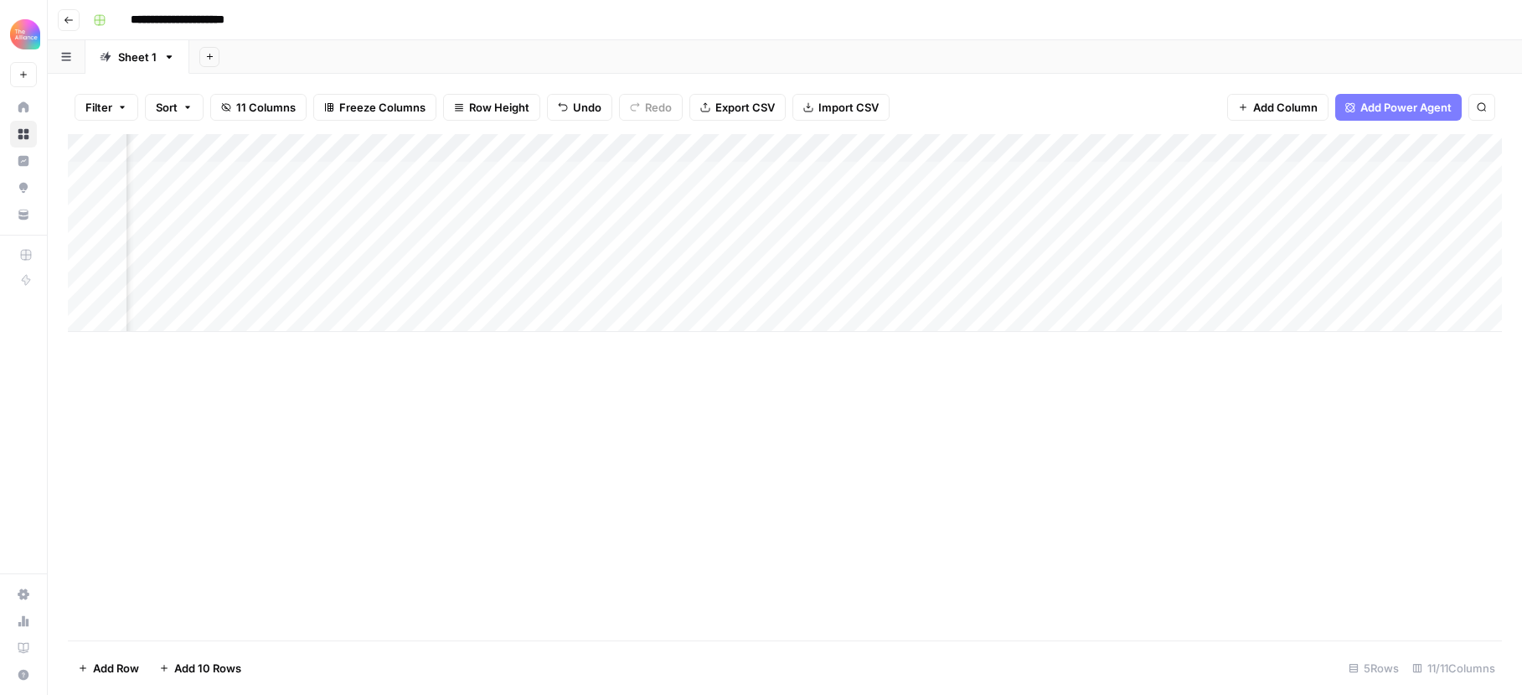
scroll to position [0, 803]
click at [906, 258] on div "Add Column" at bounding box center [785, 233] width 1434 height 198
click at [1305, 261] on div "Add Column" at bounding box center [785, 233] width 1434 height 198
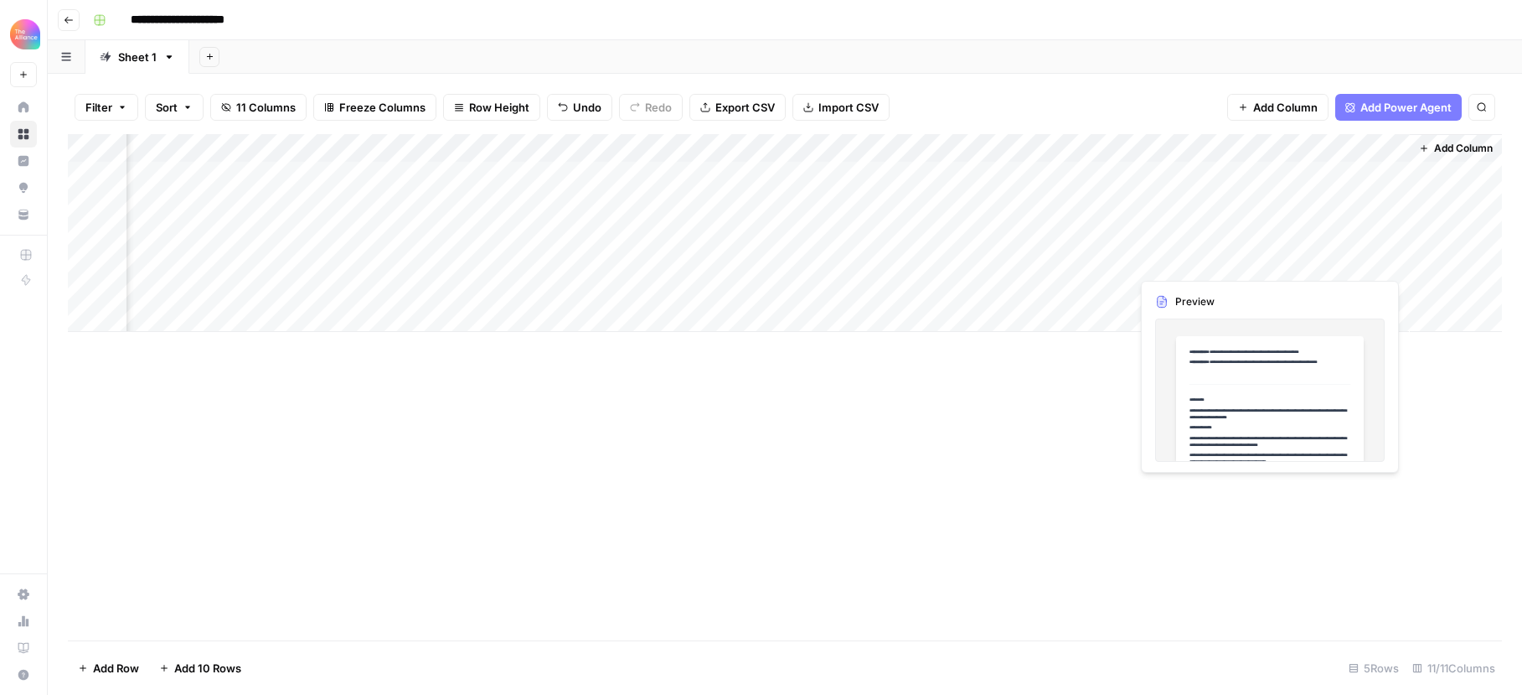
click at [1305, 261] on div "Add Column" at bounding box center [785, 233] width 1434 height 198
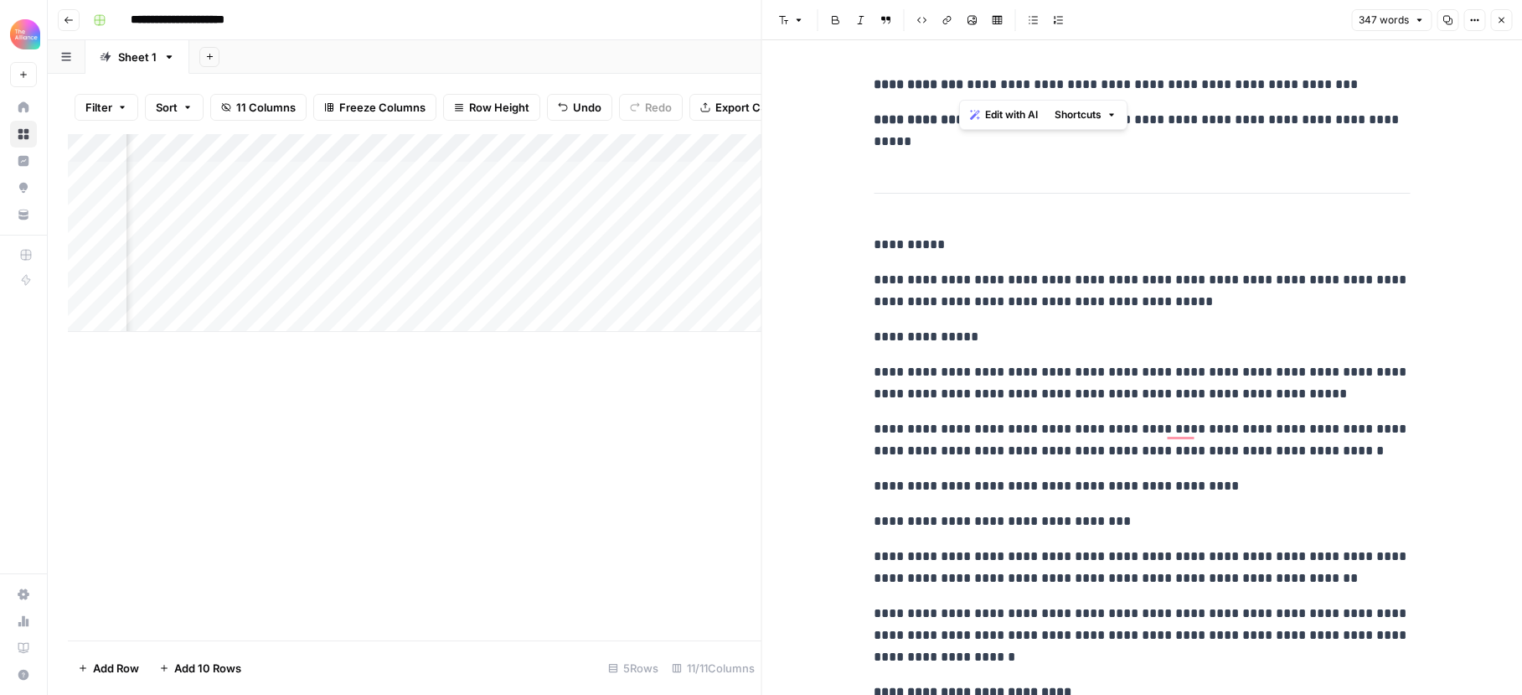
drag, startPoint x: 1322, startPoint y: 83, endPoint x: 963, endPoint y: 85, distance: 359.4
click at [963, 85] on p "**********" at bounding box center [1142, 85] width 536 height 22
click at [1021, 132] on p "**********" at bounding box center [1142, 131] width 536 height 44
drag, startPoint x: 994, startPoint y: 145, endPoint x: 963, endPoint y: 121, distance: 39.4
click at [963, 121] on p "**********" at bounding box center [1142, 131] width 536 height 44
